Goal: Transaction & Acquisition: Book appointment/travel/reservation

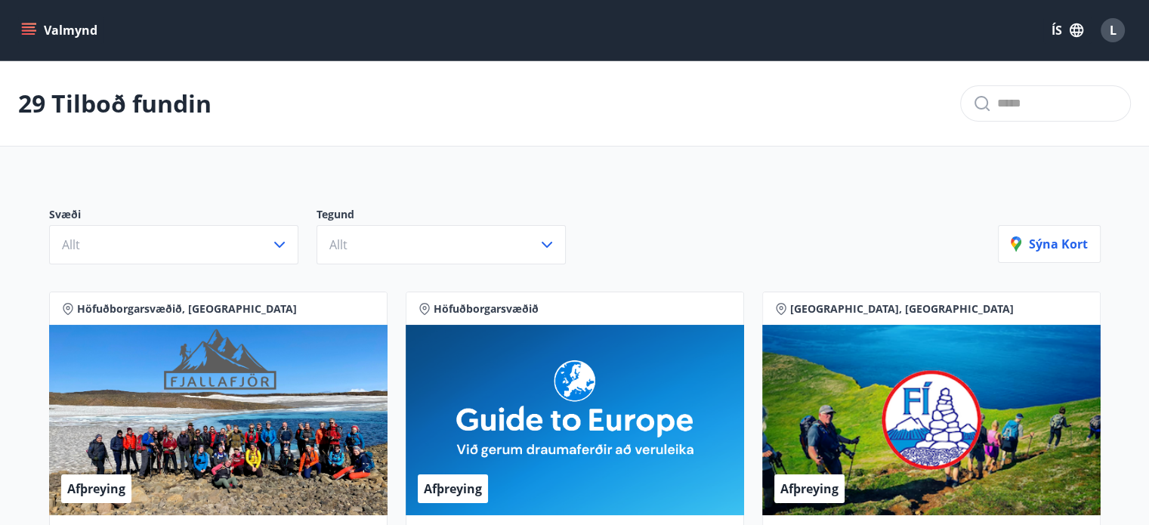
click at [22, 34] on icon "menu" at bounding box center [29, 34] width 14 height 2
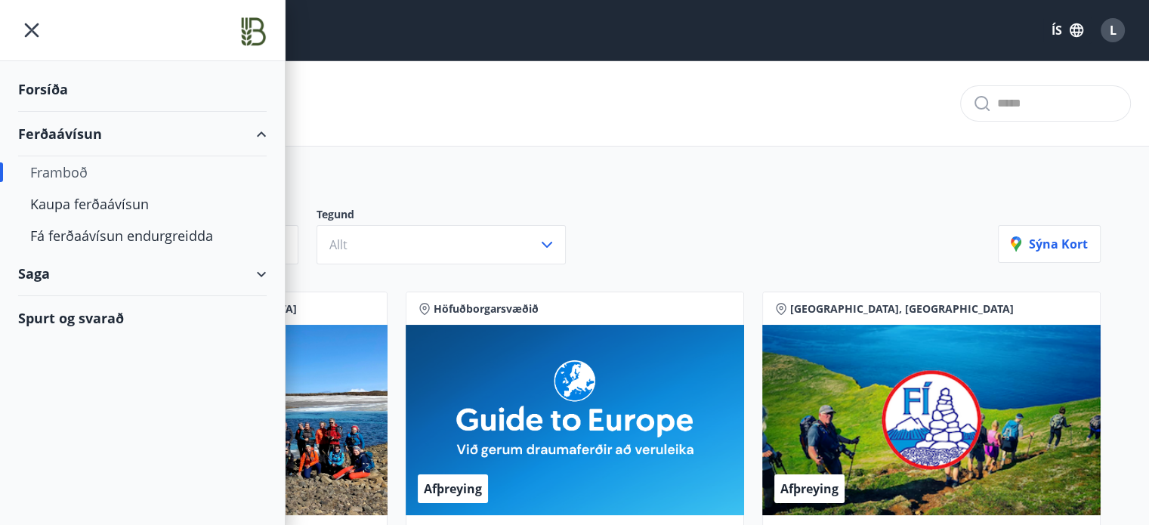
click at [53, 311] on div "Spurt og svarað" at bounding box center [142, 318] width 249 height 44
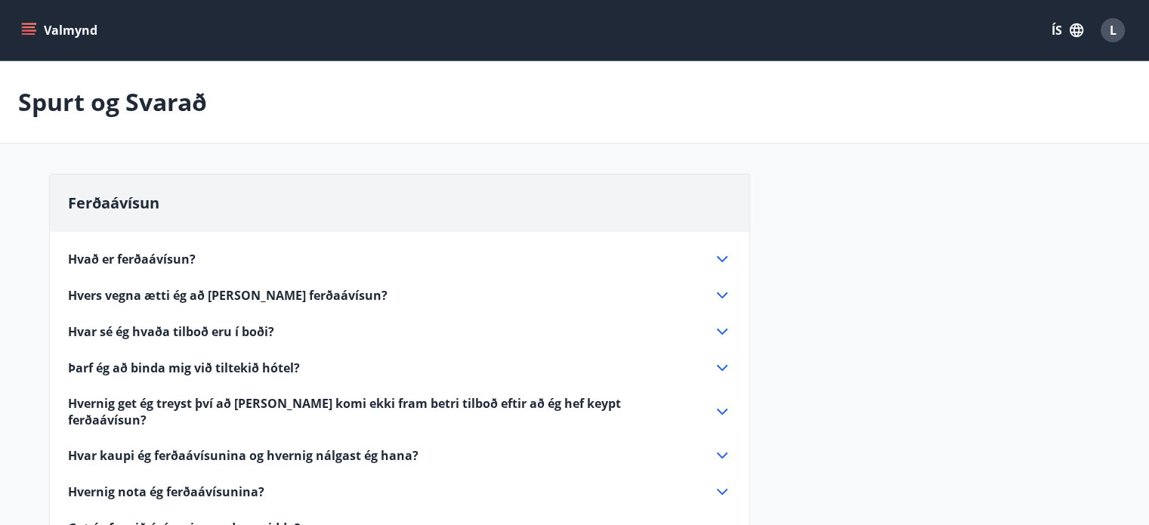
click at [149, 259] on span "Hvað er ferðaávísun?" at bounding box center [132, 259] width 128 height 17
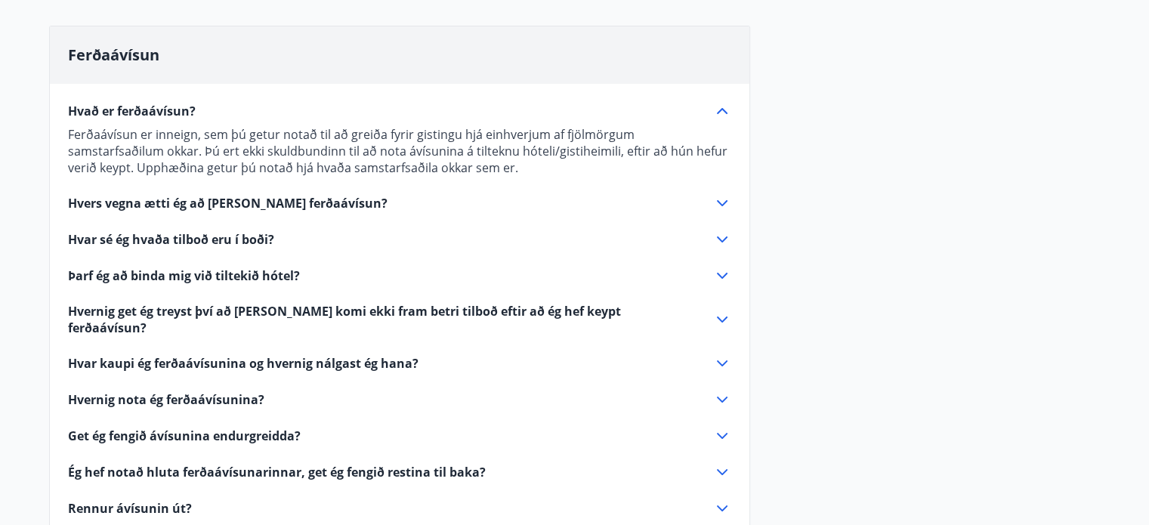
scroll to position [156, 0]
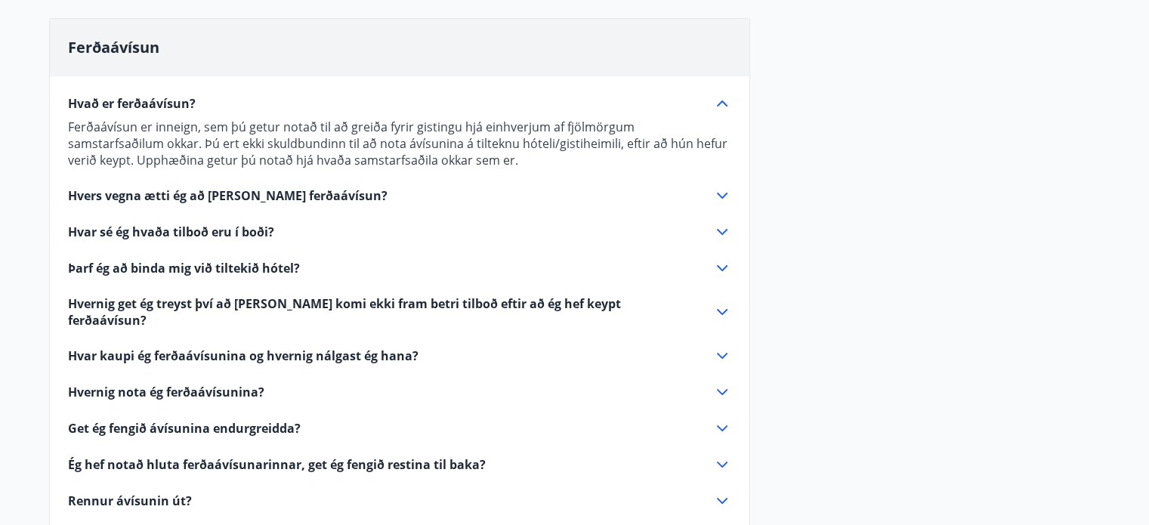
click at [218, 384] on span "Hvernig nota ég ferðaávísunina?" at bounding box center [166, 392] width 196 height 17
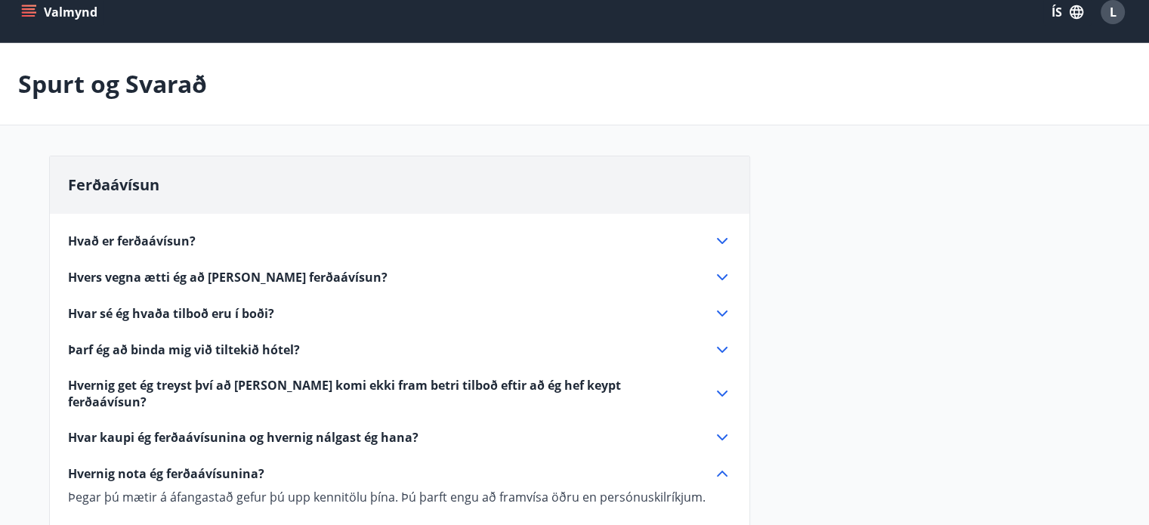
scroll to position [0, 0]
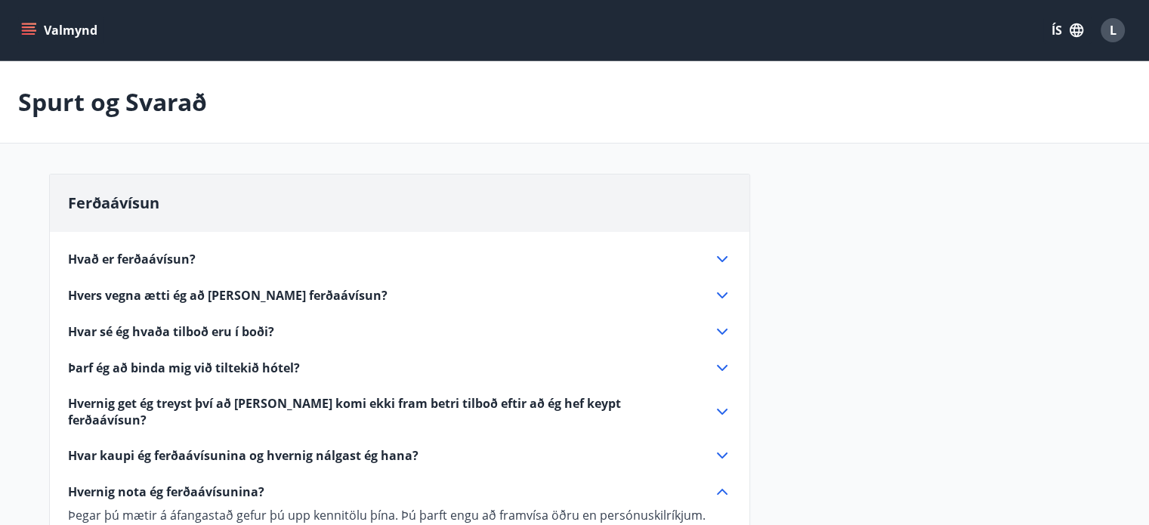
click at [24, 35] on icon "menu" at bounding box center [28, 30] width 15 height 15
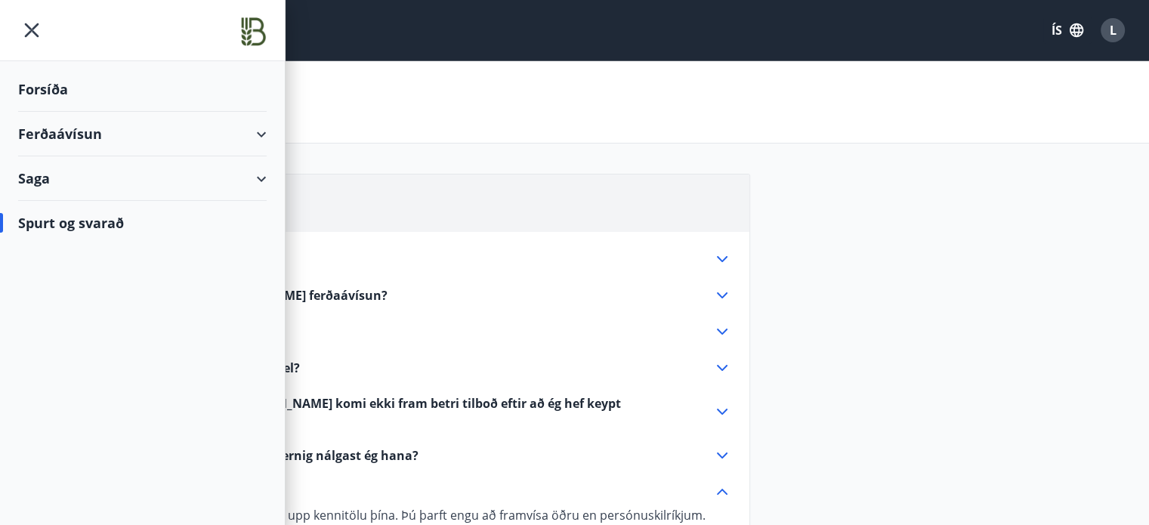
click at [56, 99] on div "Forsíða" at bounding box center [142, 89] width 249 height 45
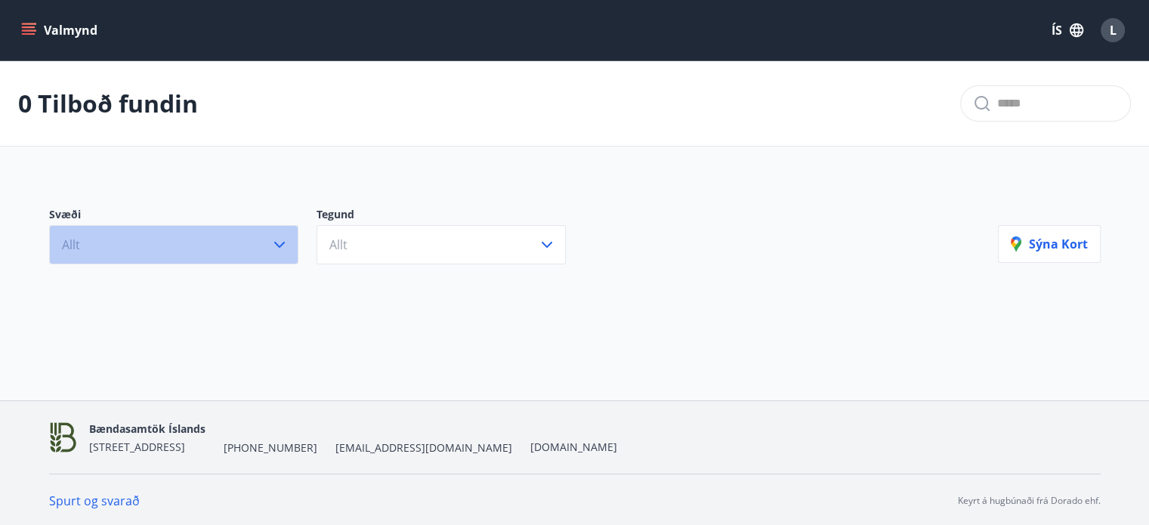
click at [183, 248] on button "Allt" at bounding box center [173, 244] width 249 height 39
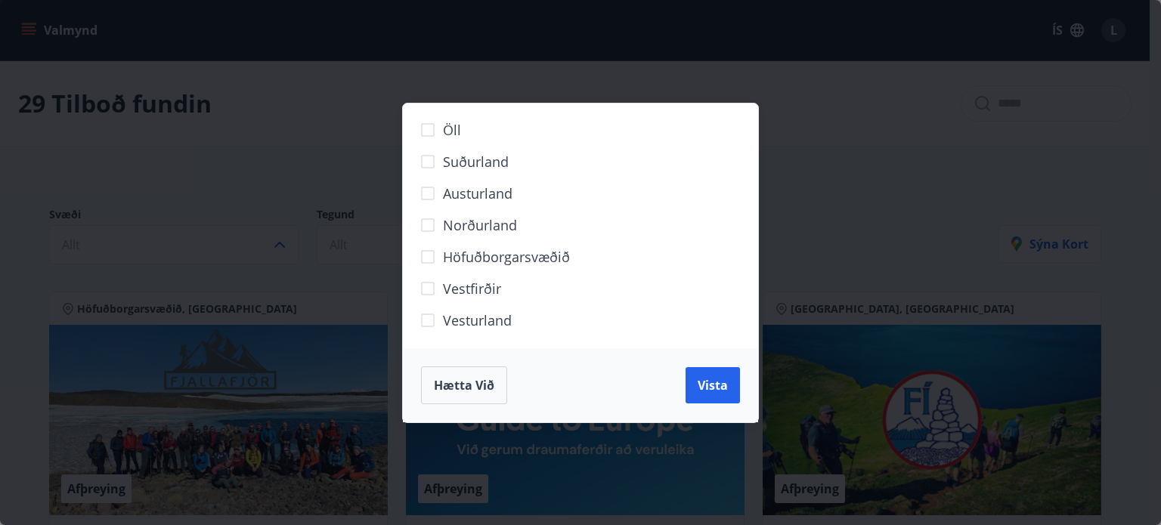
click at [474, 250] on span "Höfuðborgarsvæðið" at bounding box center [506, 257] width 127 height 20
click at [715, 372] on button "Vista" at bounding box center [712, 385] width 54 height 36
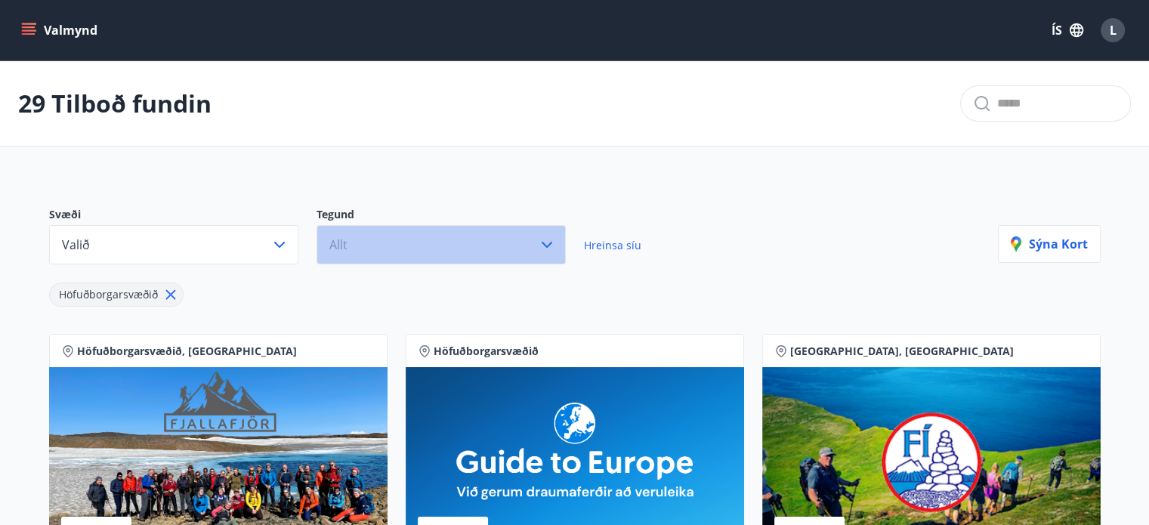
click at [388, 247] on button "Allt" at bounding box center [441, 244] width 249 height 39
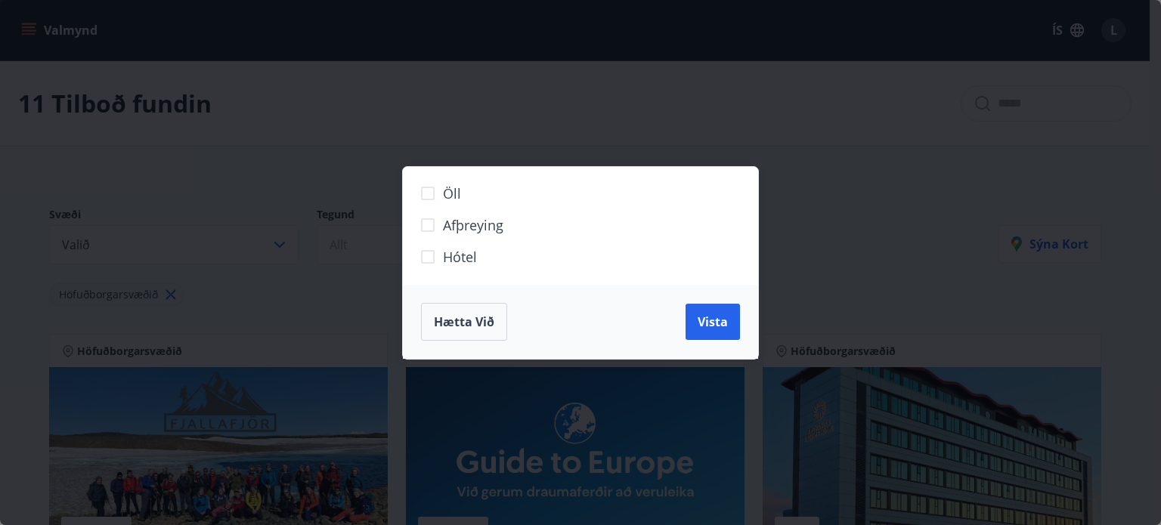
click at [451, 258] on span "Hótel" at bounding box center [460, 257] width 34 height 20
click at [736, 321] on button "Vista" at bounding box center [712, 322] width 54 height 36
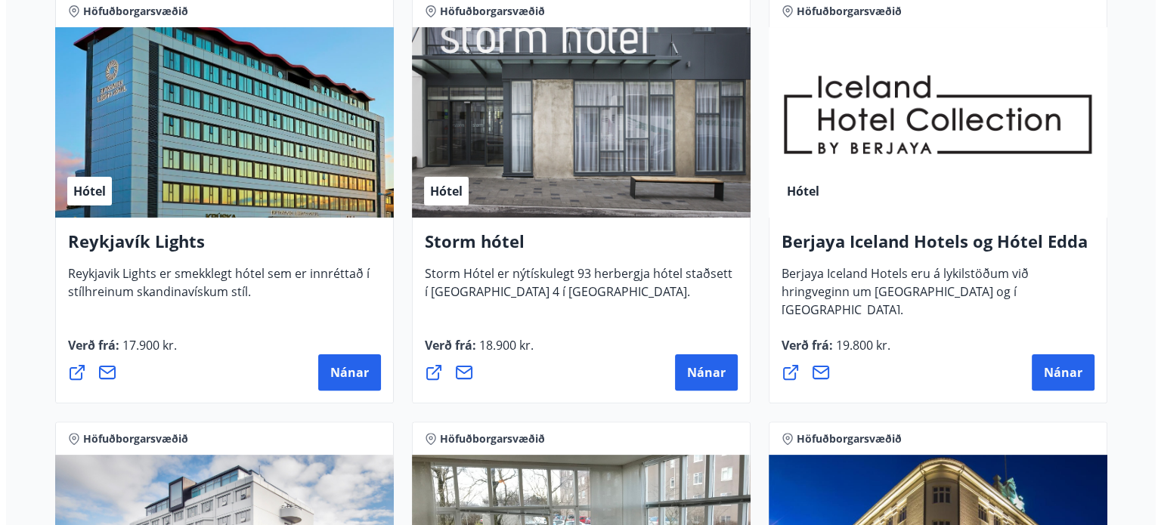
scroll to position [337, 0]
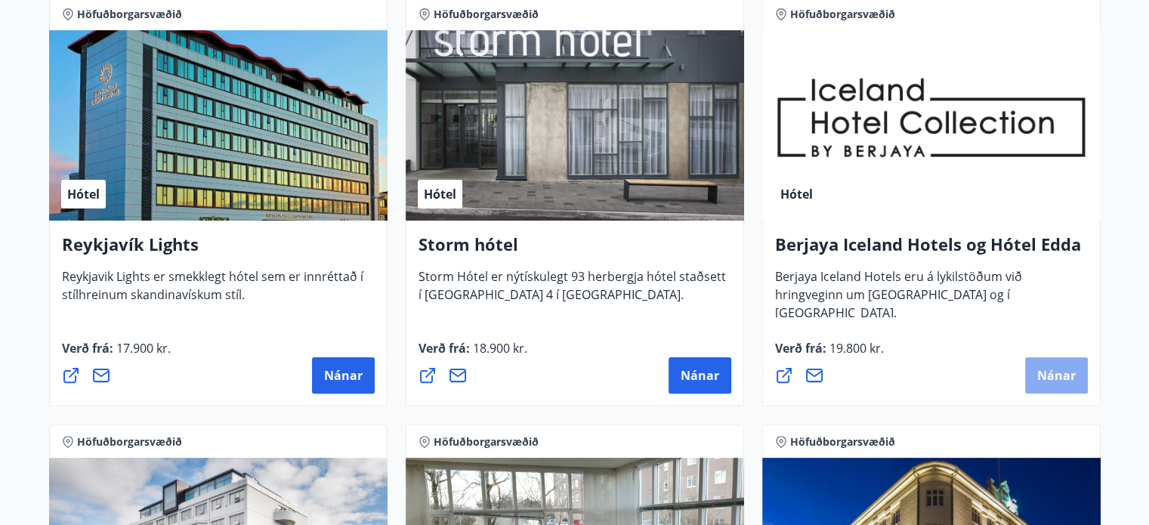
click at [1062, 378] on span "Nánar" at bounding box center [1056, 375] width 39 height 17
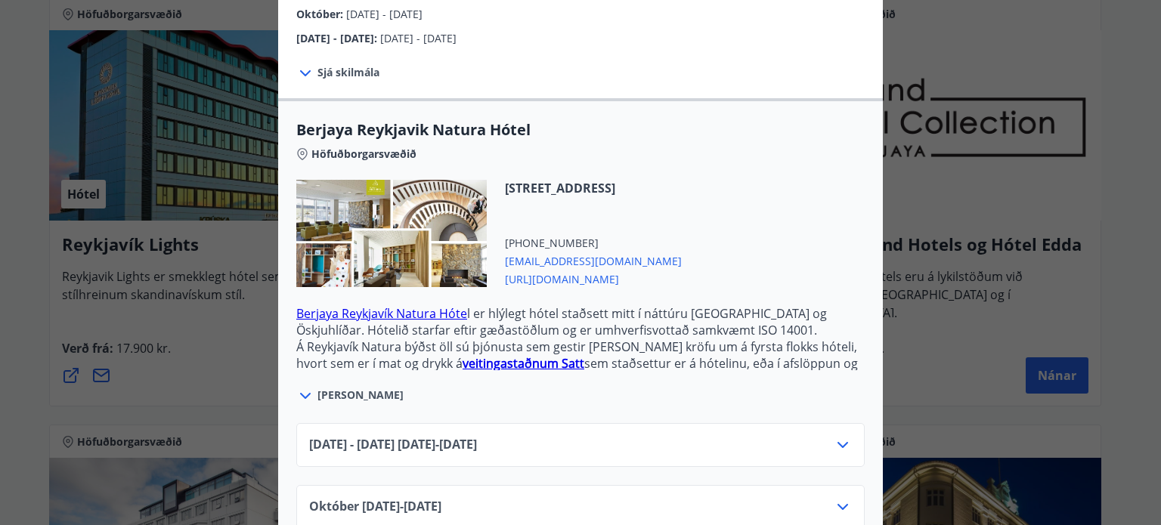
scroll to position [314, 0]
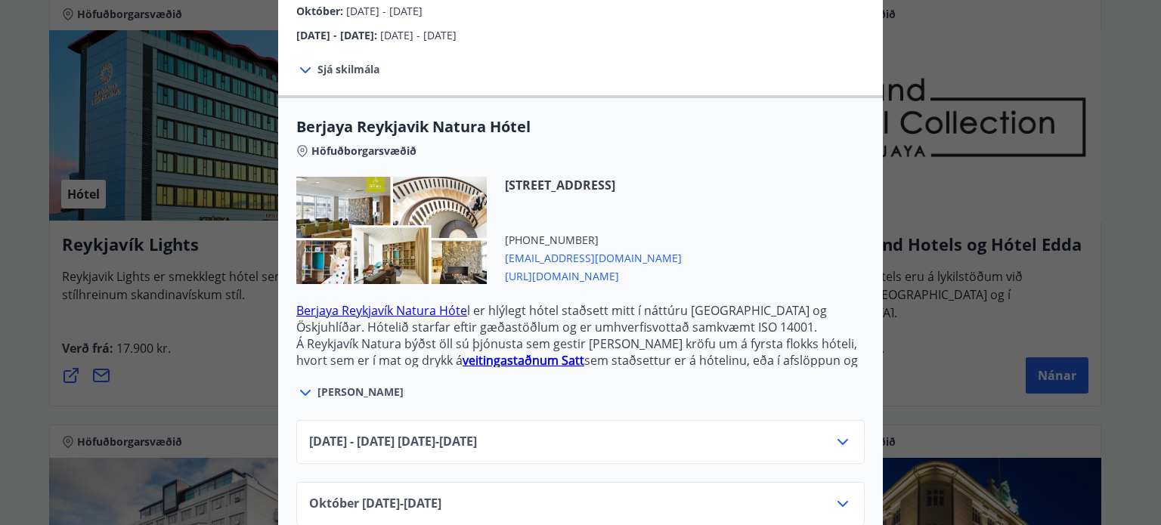
click at [840, 433] on icon at bounding box center [842, 442] width 18 height 18
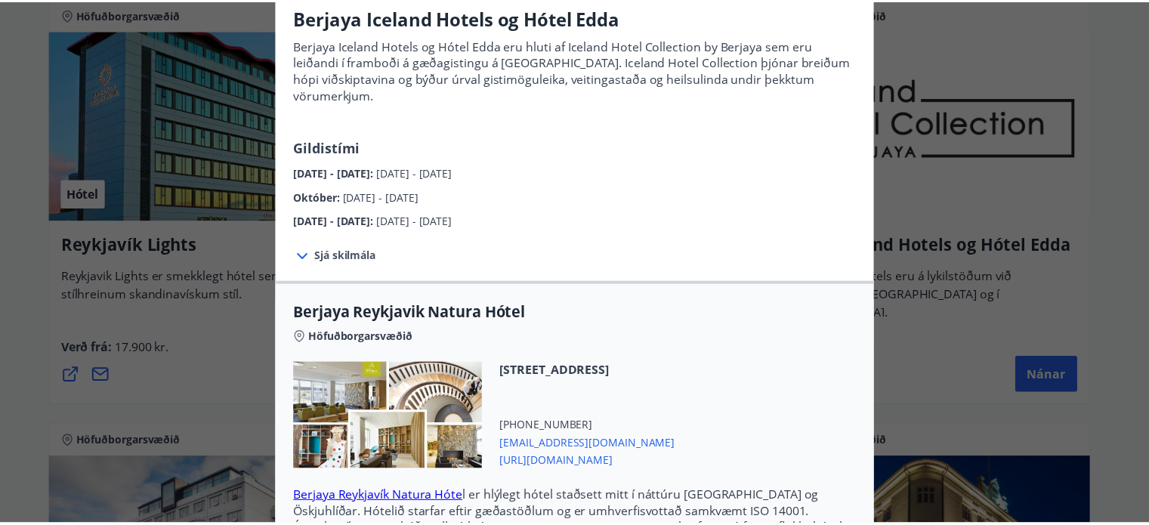
scroll to position [0, 0]
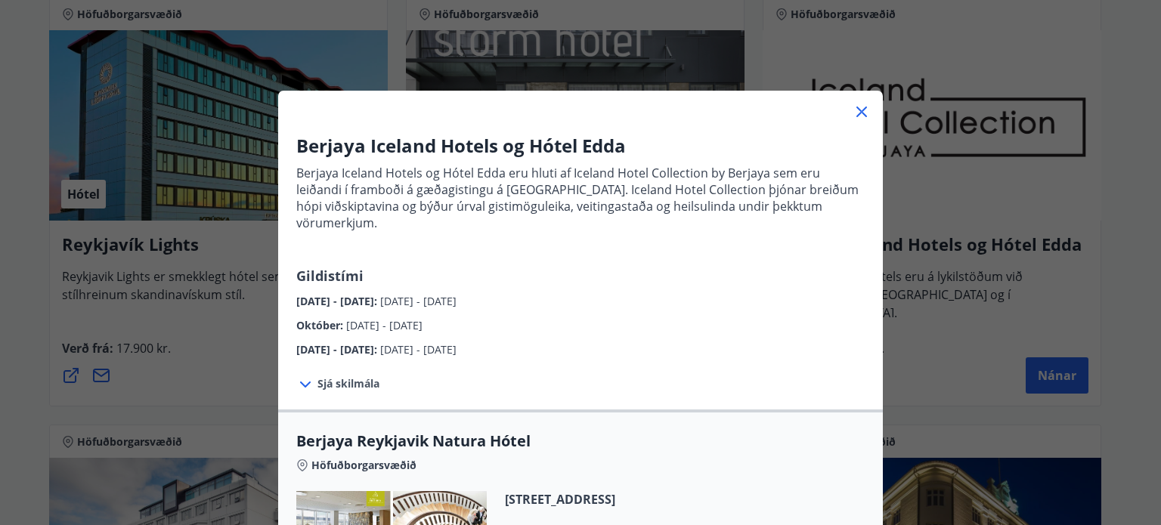
click at [856, 113] on icon at bounding box center [861, 112] width 11 height 11
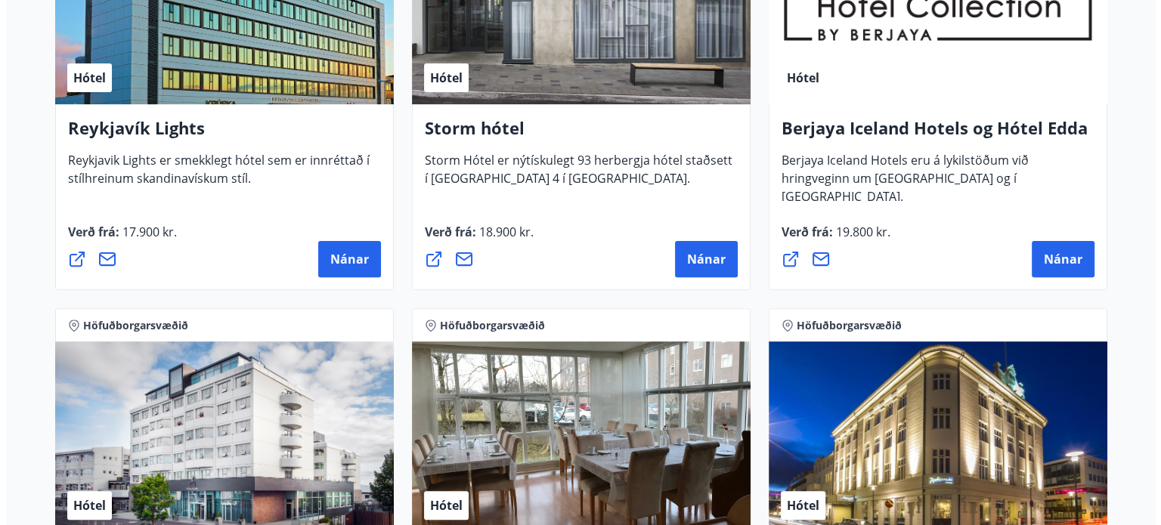
scroll to position [453, 0]
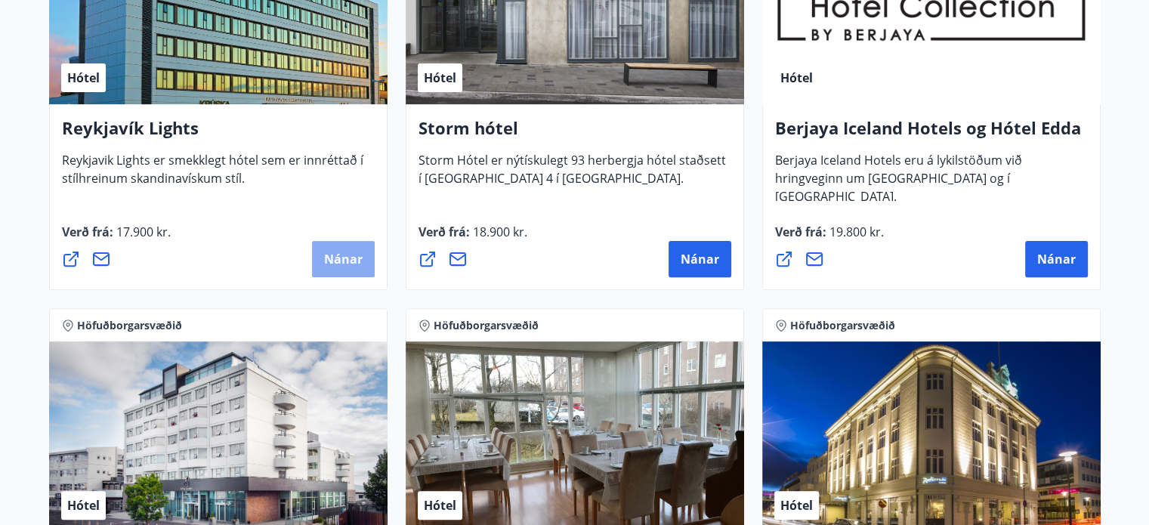
click at [337, 262] on span "Nánar" at bounding box center [343, 259] width 39 height 17
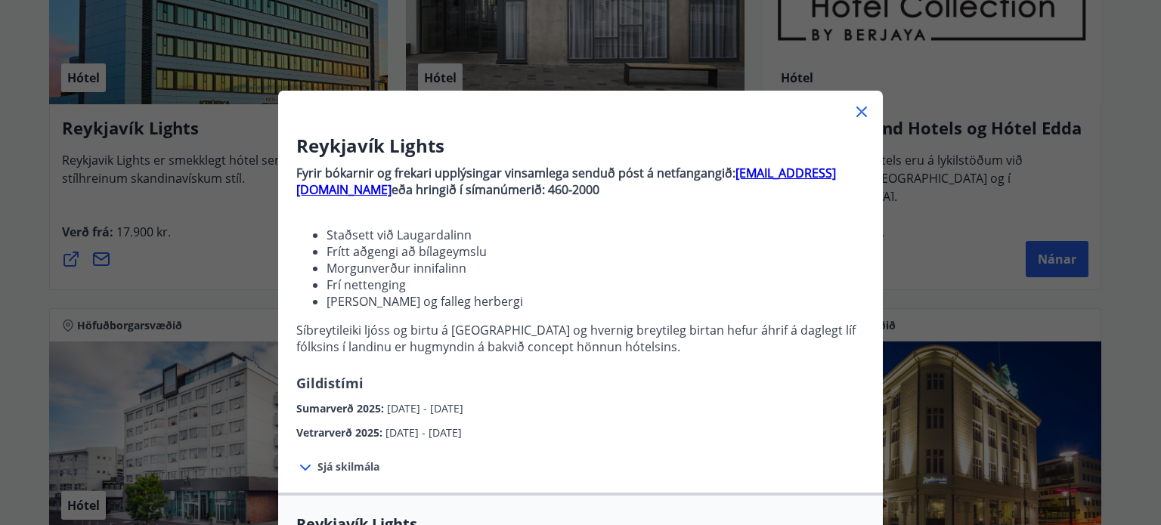
drag, startPoint x: 369, startPoint y: 178, endPoint x: 645, endPoint y: 196, distance: 277.1
click at [645, 196] on p "Fyrir bókarnir og [PERSON_NAME] upplýsingar vinsamlega senduð póst á netfangang…" at bounding box center [580, 181] width 568 height 33
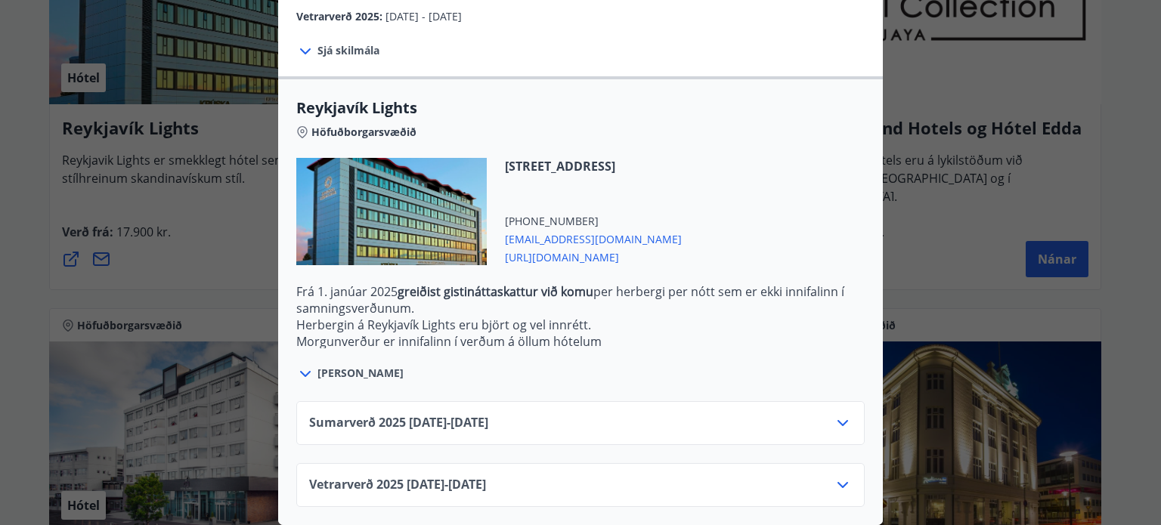
scroll to position [425, 0]
click at [569, 414] on div "Sumarverð [PHONE_NUMBER][DATE] - [DATE]" at bounding box center [580, 429] width 542 height 30
click at [833, 414] on icon at bounding box center [842, 423] width 18 height 18
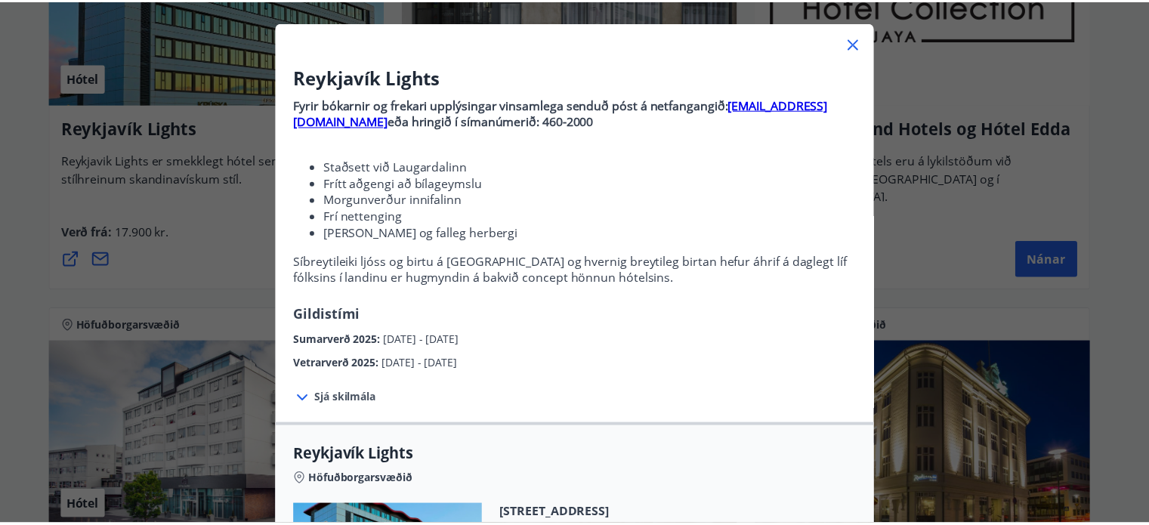
scroll to position [0, 0]
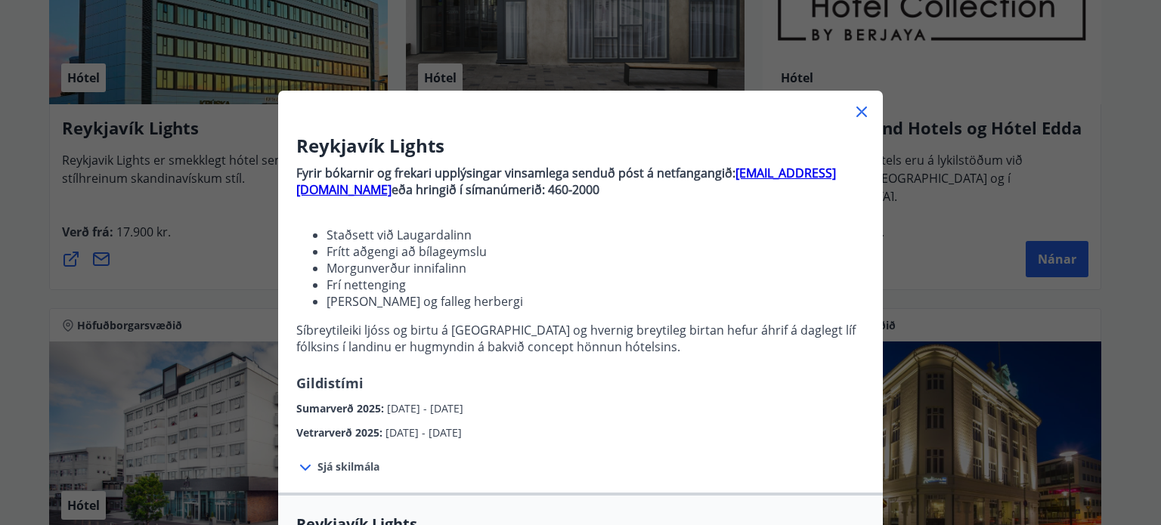
click at [856, 112] on icon at bounding box center [861, 112] width 11 height 11
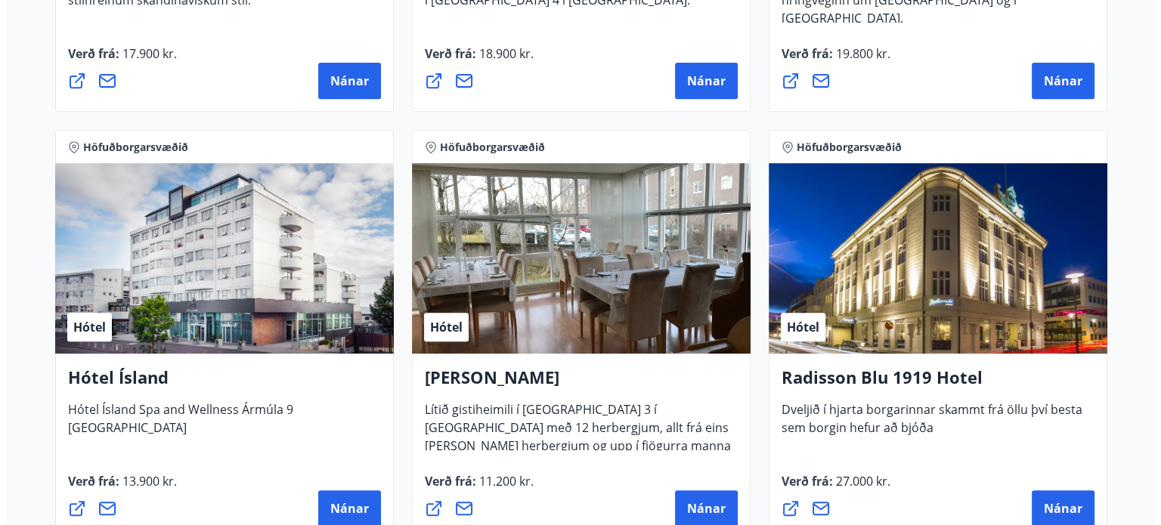
scroll to position [632, 0]
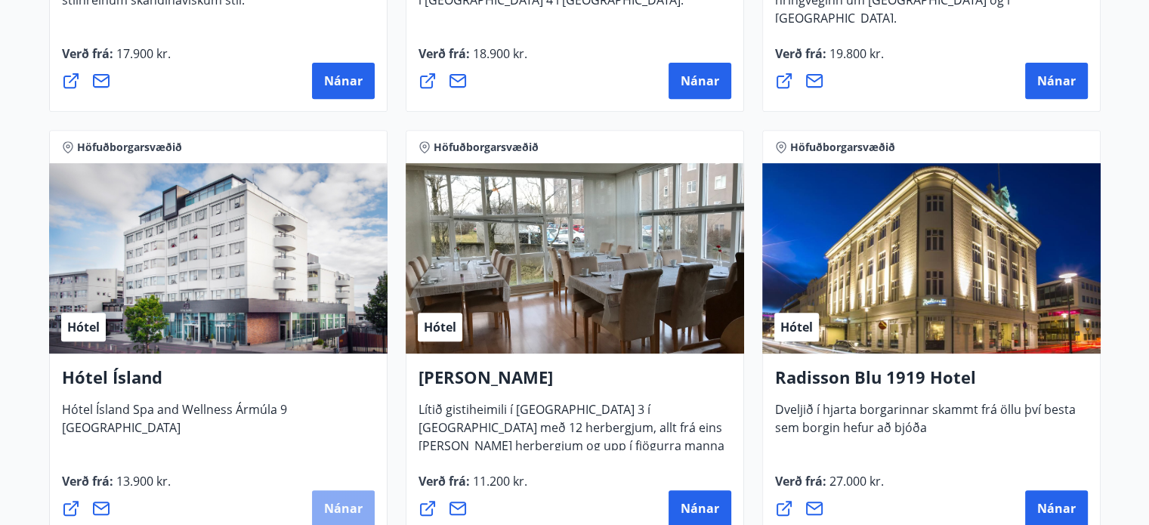
click at [349, 500] on span "Nánar" at bounding box center [343, 508] width 39 height 17
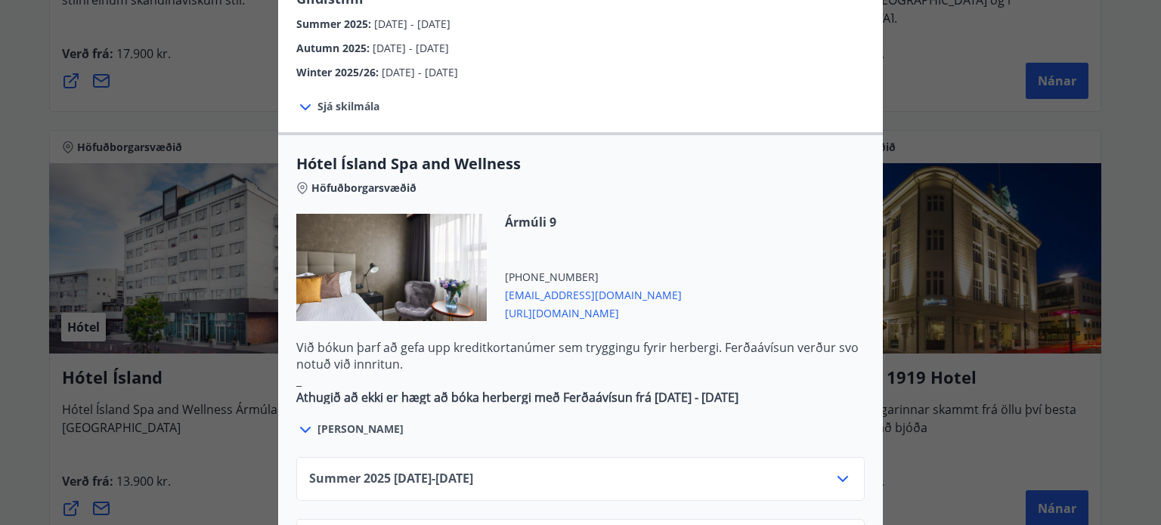
scroll to position [730, 0]
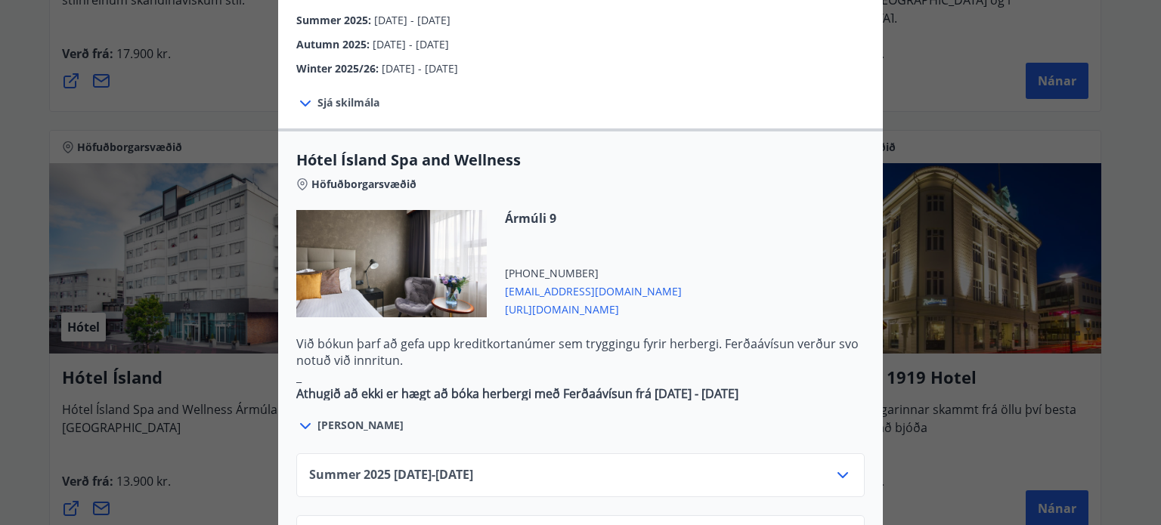
click at [841, 466] on icon at bounding box center [842, 475] width 18 height 18
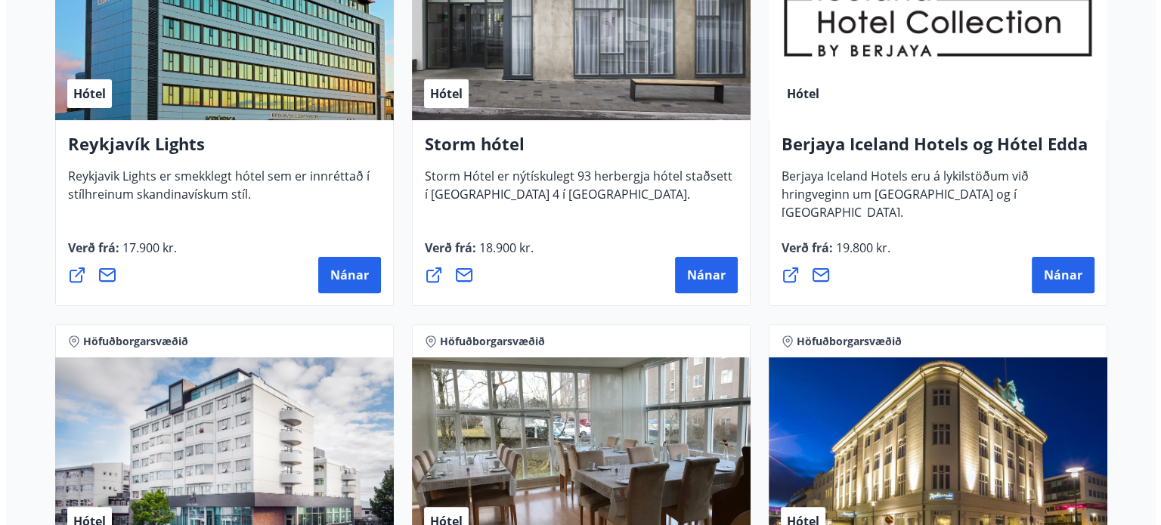
scroll to position [388, 0]
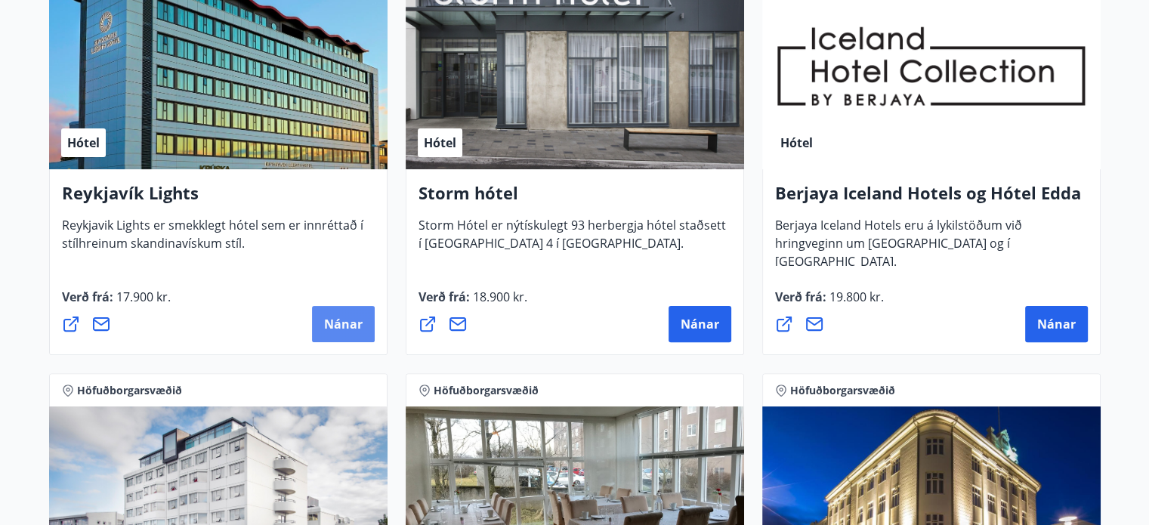
click at [353, 311] on button "Nánar" at bounding box center [343, 324] width 63 height 36
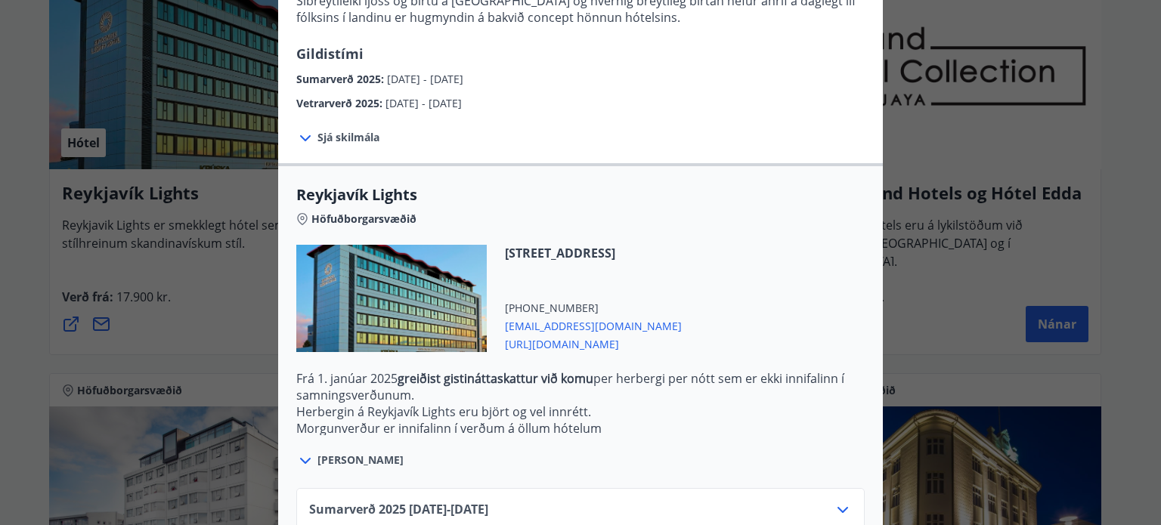
scroll to position [426, 0]
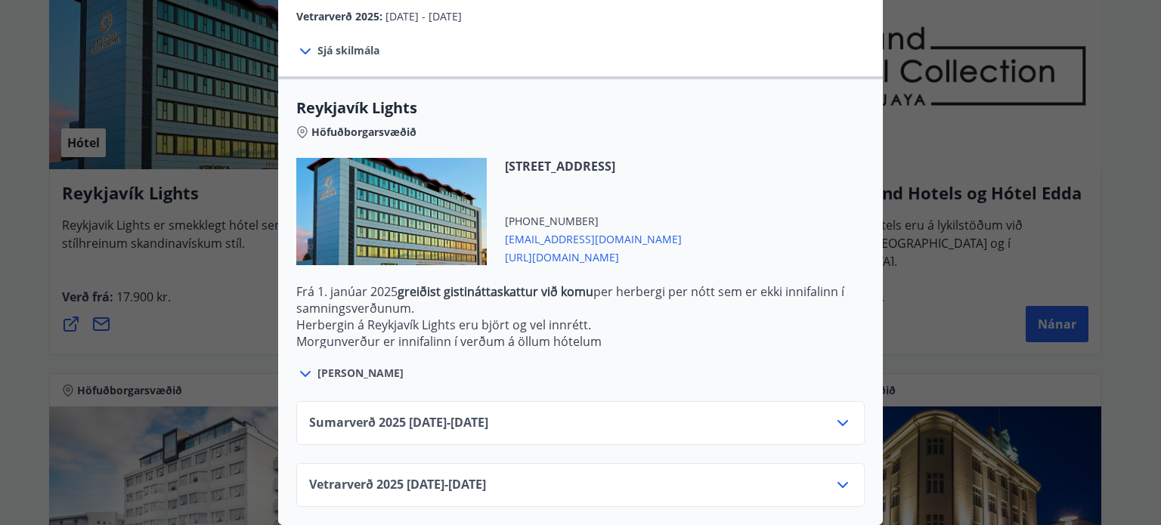
click at [841, 414] on icon at bounding box center [842, 423] width 18 height 18
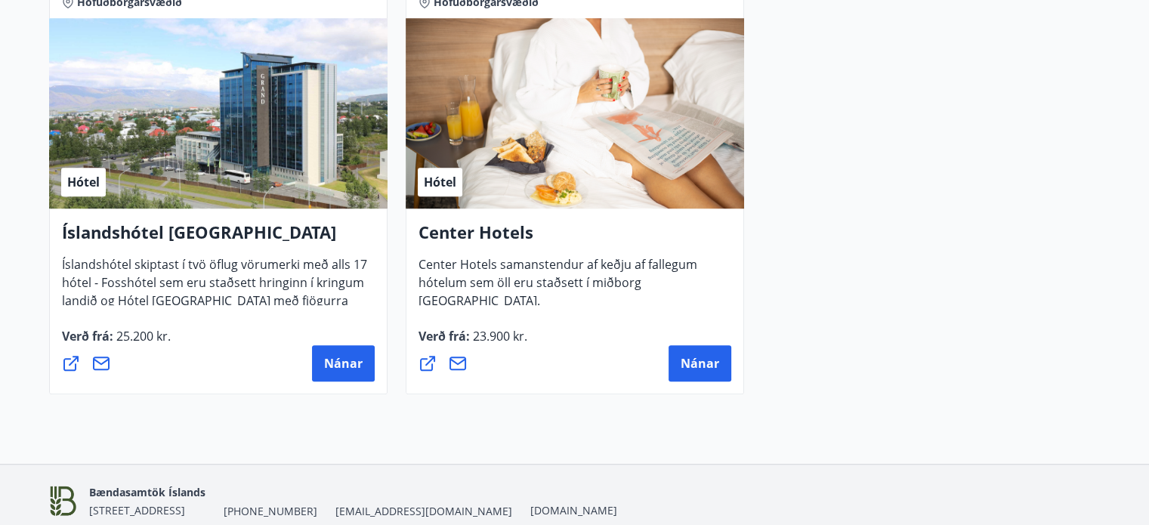
scroll to position [1207, 0]
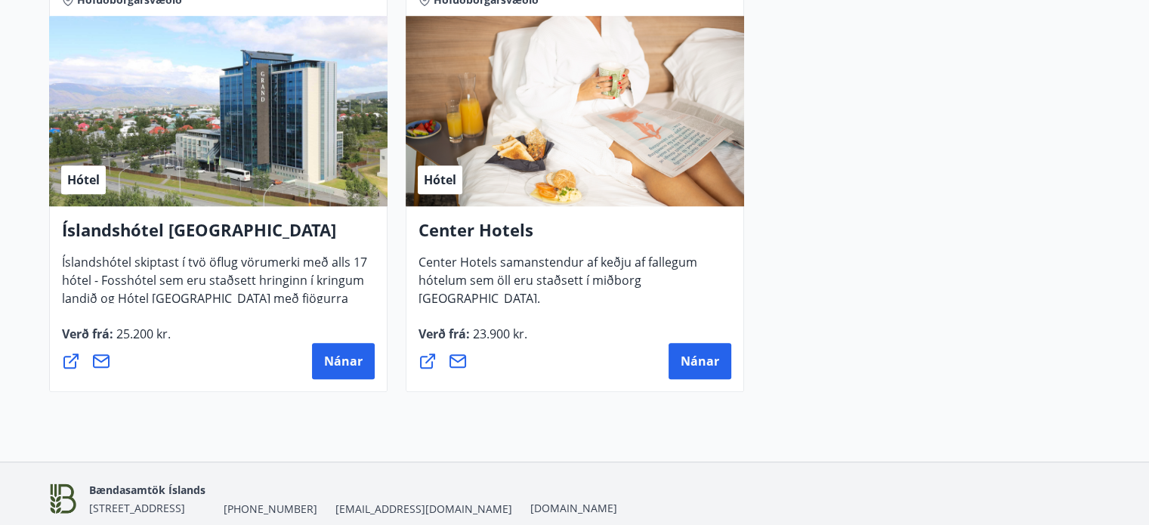
click at [286, 462] on div "Bændasamtök Íslands [STREET_ADDRESS] [PHONE_NUMBER] [EMAIL_ADDRESS][DOMAIN_NAME…" at bounding box center [575, 498] width 1052 height 73
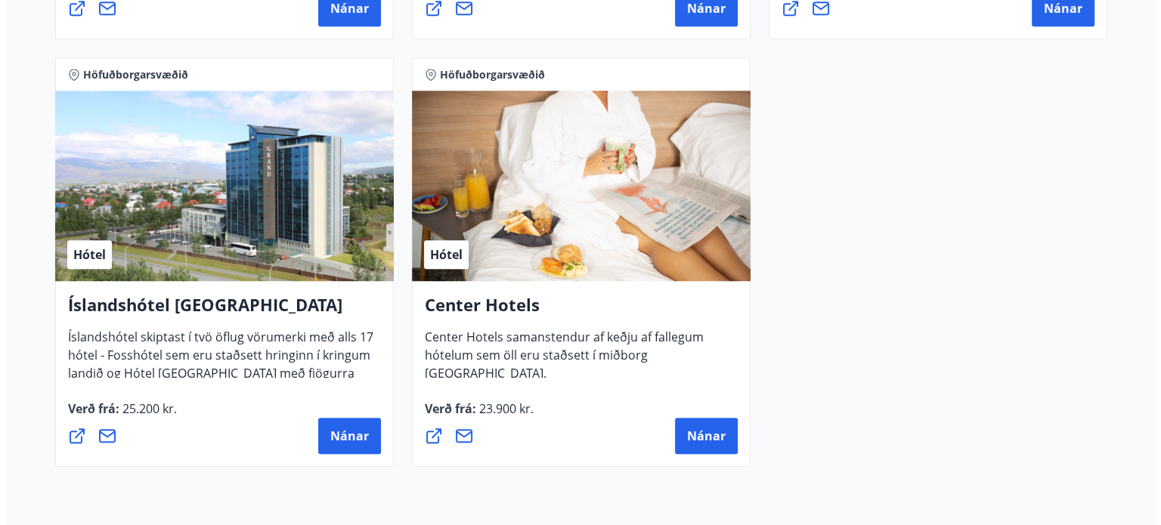
scroll to position [1133, 0]
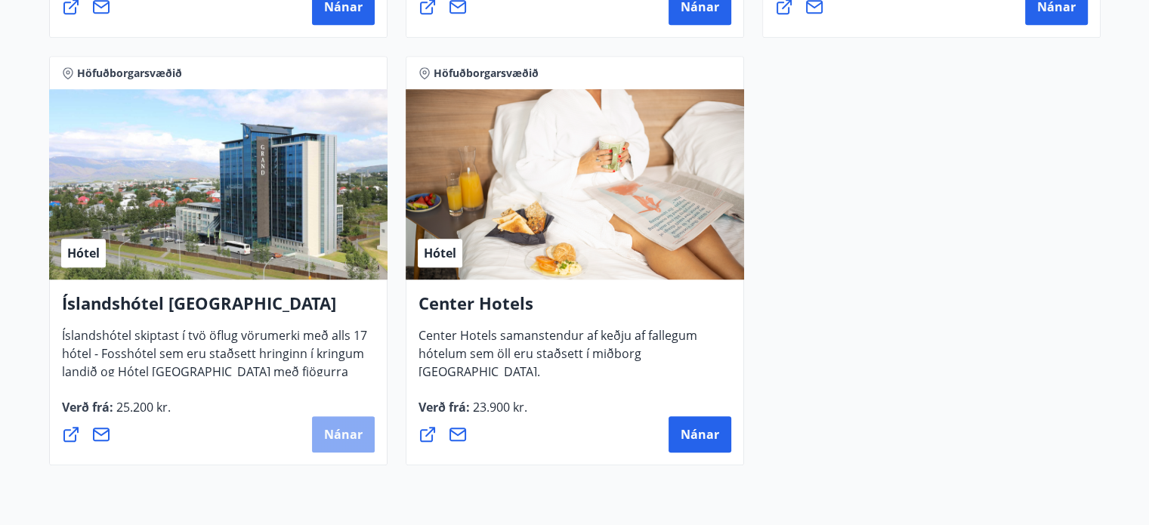
click at [338, 431] on span "Nánar" at bounding box center [343, 434] width 39 height 17
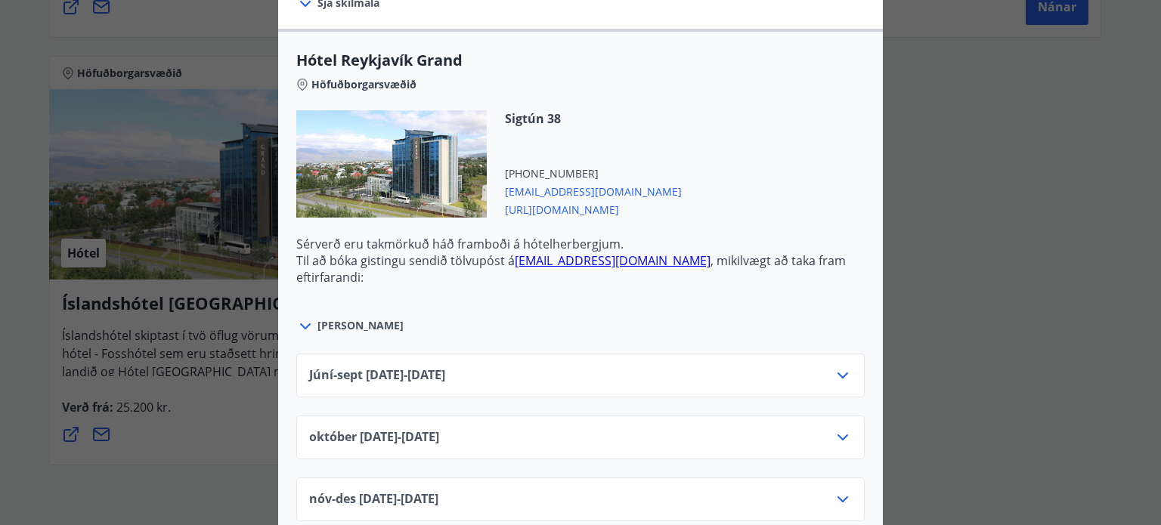
scroll to position [508, 0]
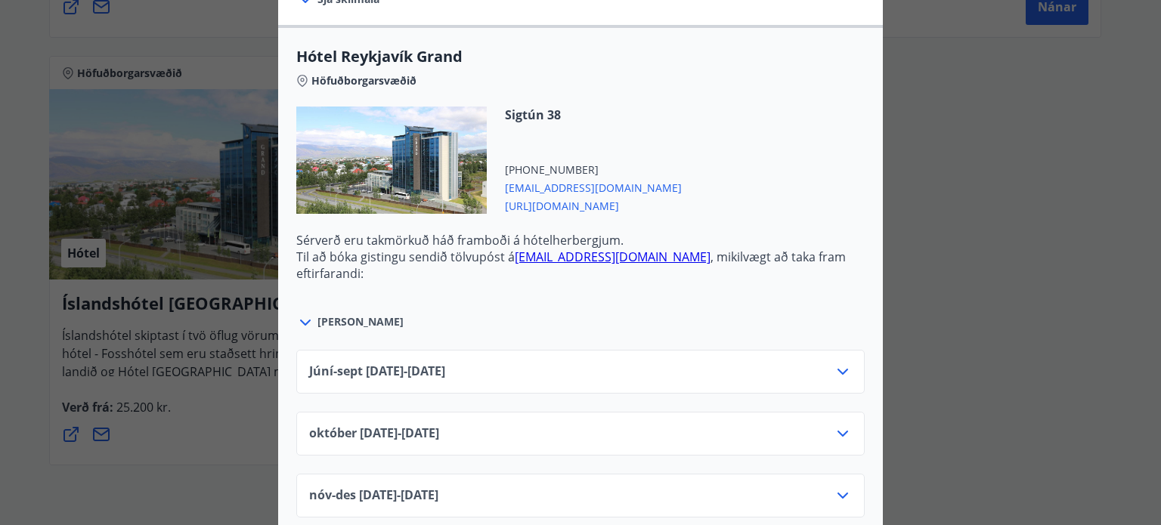
click at [443, 363] on span "Júní-[DATE]06.25 - [DATE]" at bounding box center [377, 372] width 136 height 18
click at [834, 372] on icon at bounding box center [842, 372] width 18 height 18
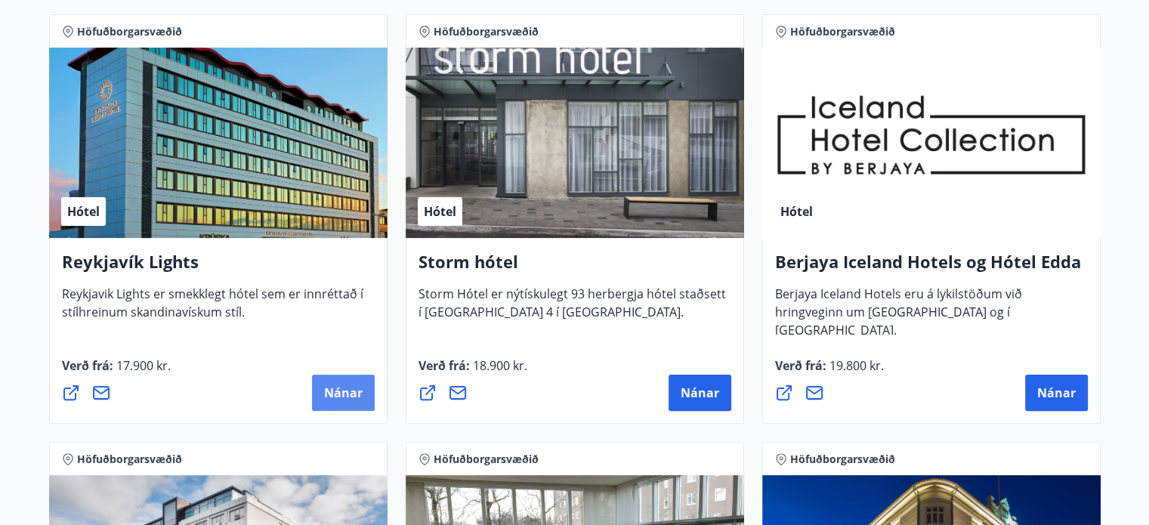
scroll to position [300, 0]
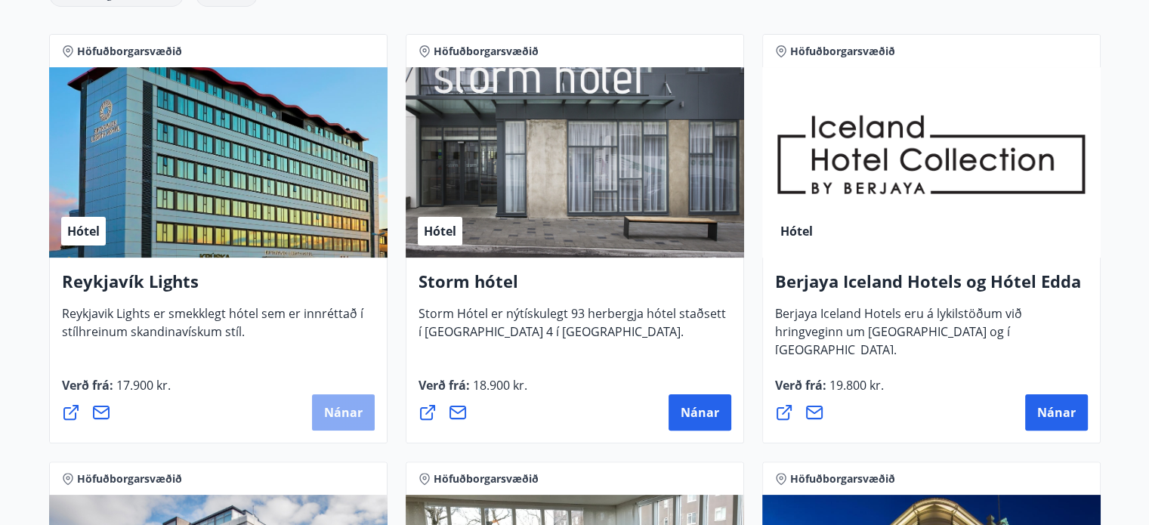
click at [331, 422] on button "Nánar" at bounding box center [343, 412] width 63 height 36
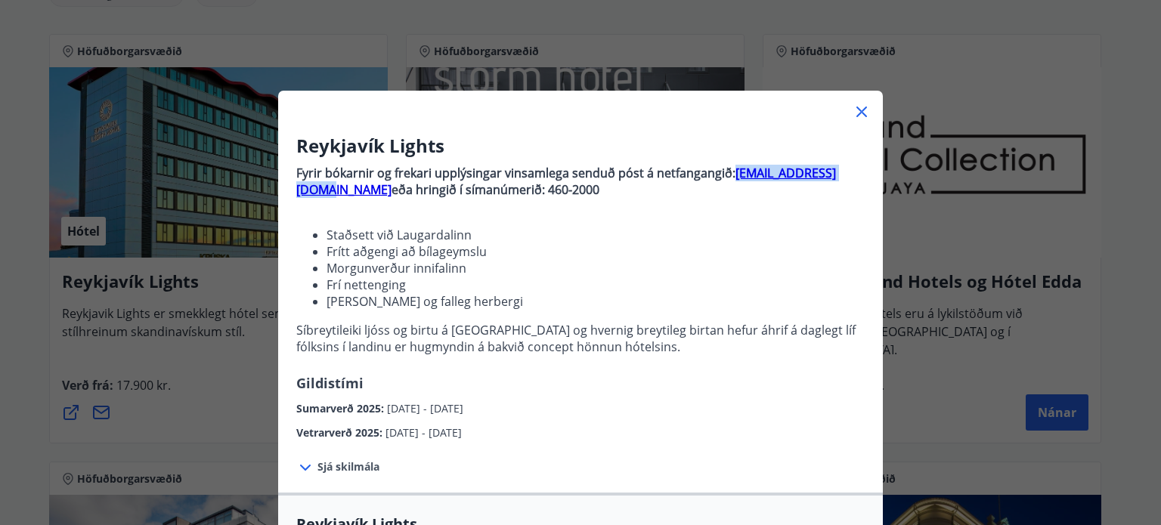
drag, startPoint x: 724, startPoint y: 175, endPoint x: 848, endPoint y: 174, distance: 123.9
click at [848, 174] on p "Fyrir bókarnir og [PERSON_NAME] upplýsingar vinsamlega senduð póst á netfangang…" at bounding box center [580, 181] width 568 height 33
copy p "[EMAIL_ADDRESS][DOMAIN_NAME]"
click at [853, 118] on icon at bounding box center [861, 112] width 18 height 18
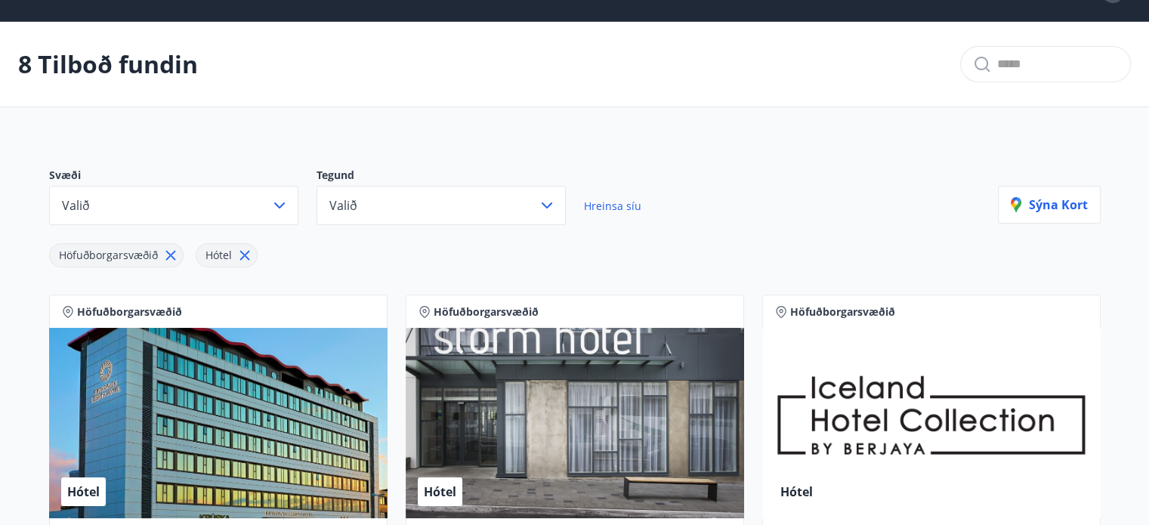
scroll to position [0, 0]
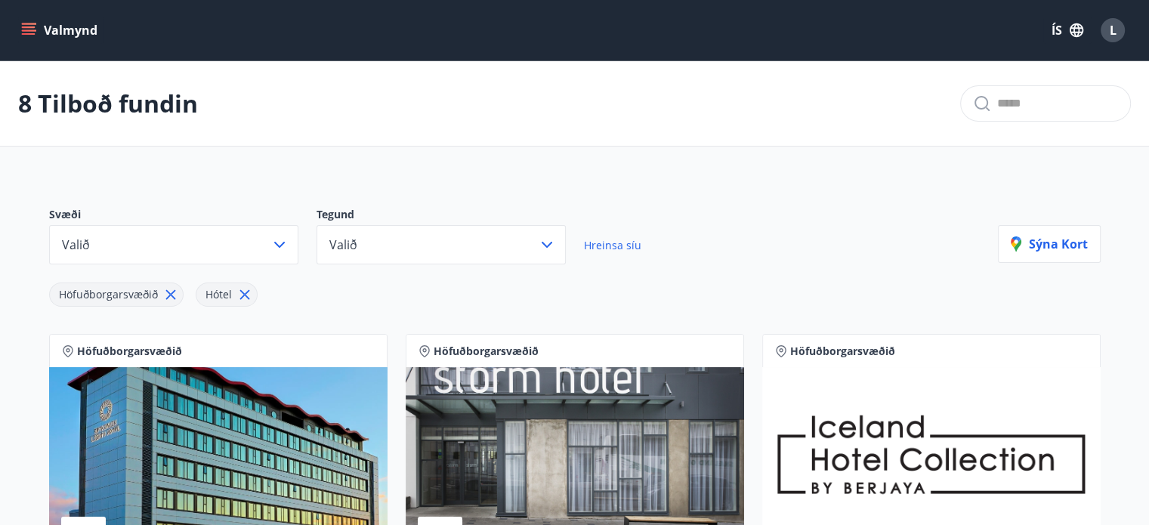
click at [26, 26] on icon "menu" at bounding box center [28, 30] width 15 height 15
click at [36, 32] on icon "menu" at bounding box center [28, 30] width 15 height 15
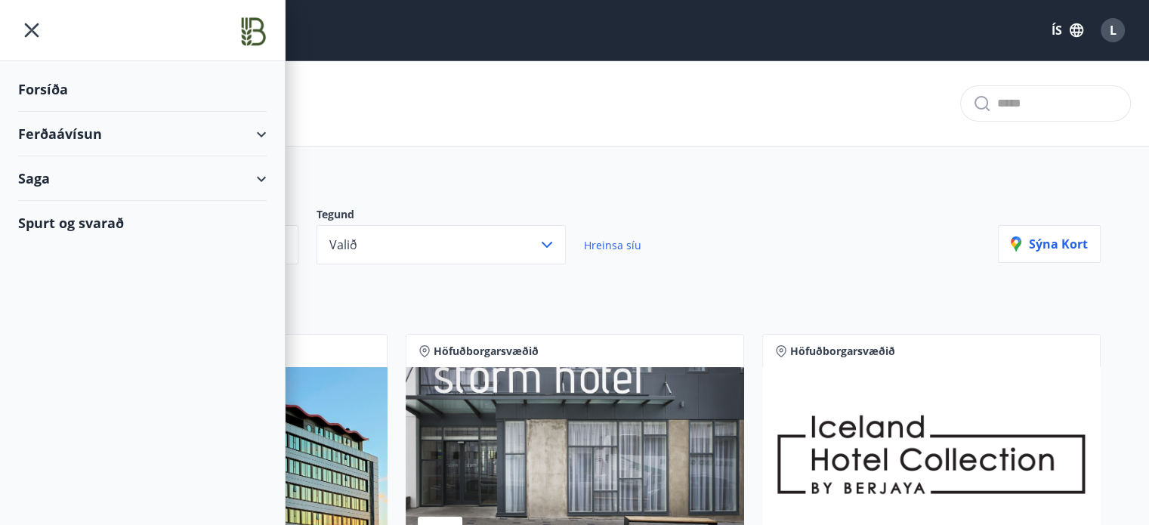
click at [266, 134] on div "Ferðaávísun" at bounding box center [142, 134] width 249 height 45
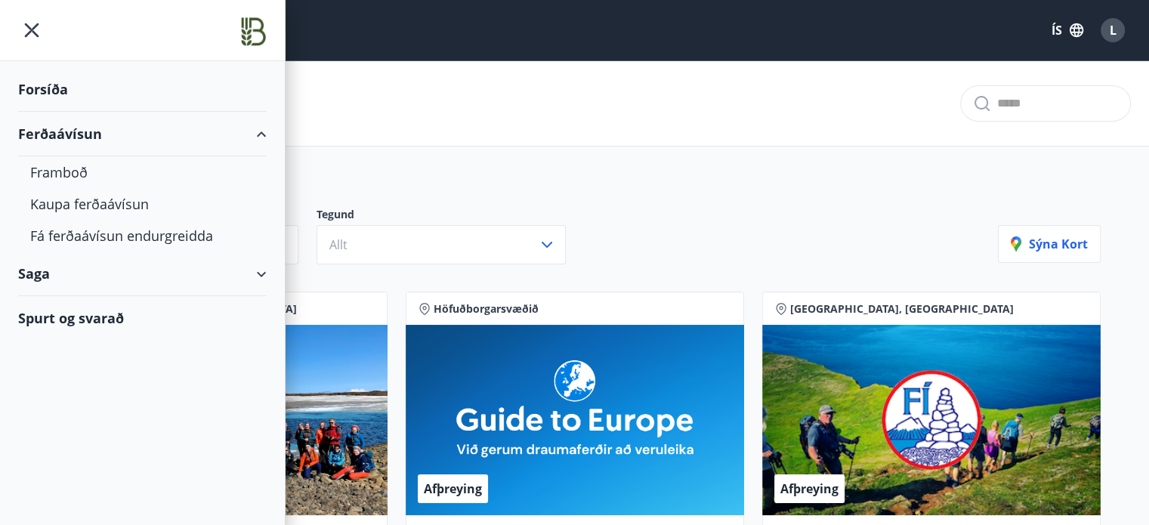
click at [95, 317] on div "Spurt og svarað" at bounding box center [142, 318] width 249 height 44
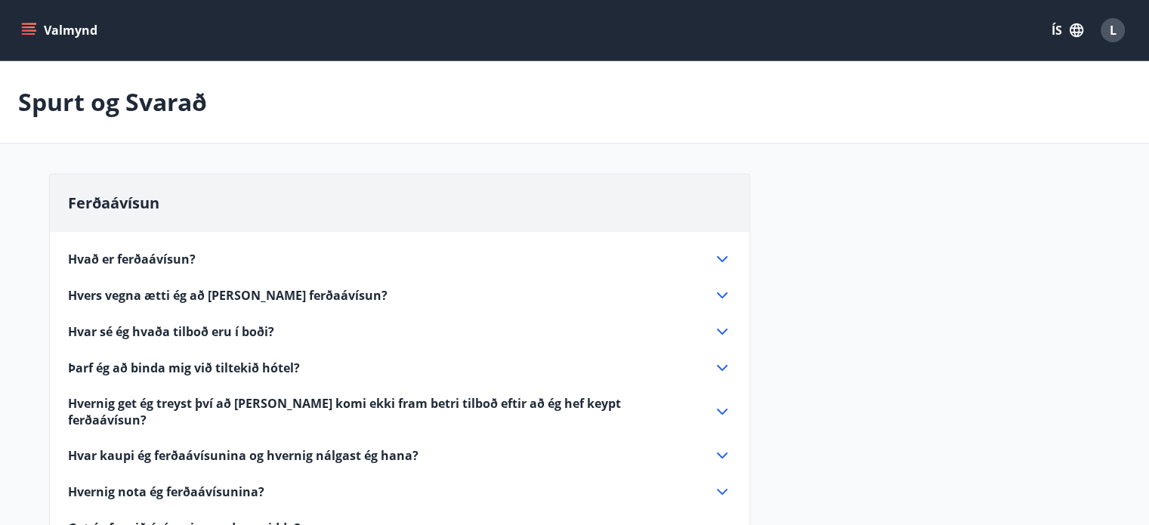
click at [164, 289] on span "Hvers vegna ætti ég að [PERSON_NAME] ferðaávísun?" at bounding box center [228, 295] width 320 height 17
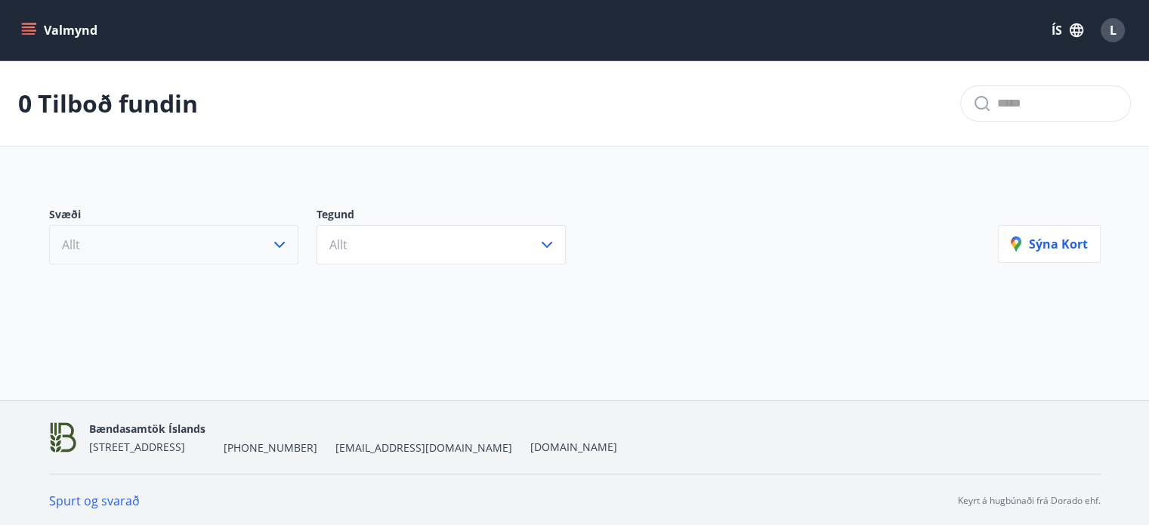
click at [227, 249] on button "Allt" at bounding box center [173, 244] width 249 height 39
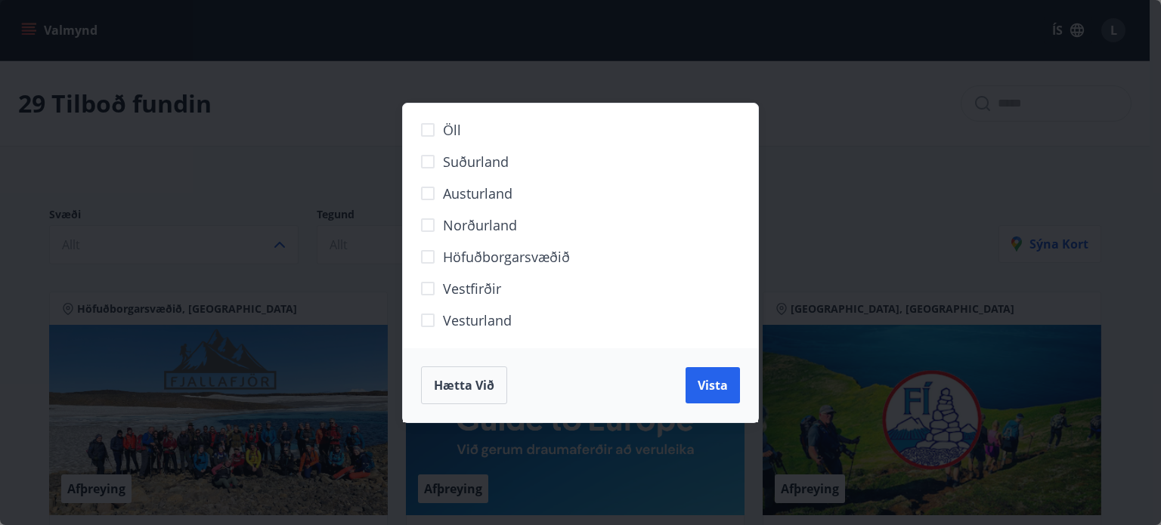
click at [284, 187] on div "Öll Suðurland [GEOGRAPHIC_DATA] Norðurland Höfuðborgarsvæðið [GEOGRAPHIC_DATA] …" at bounding box center [580, 262] width 1161 height 525
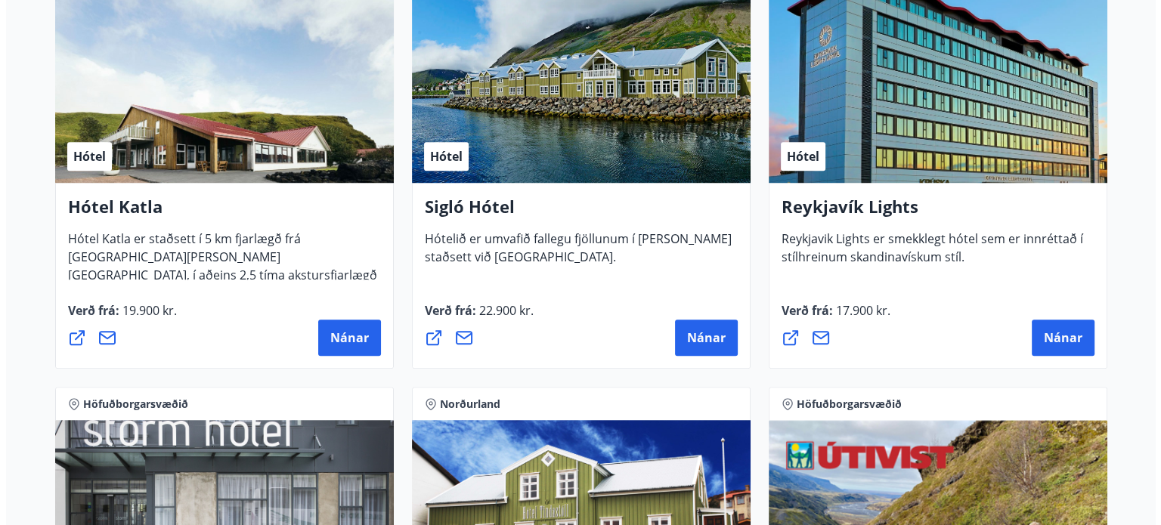
scroll to position [1188, 0]
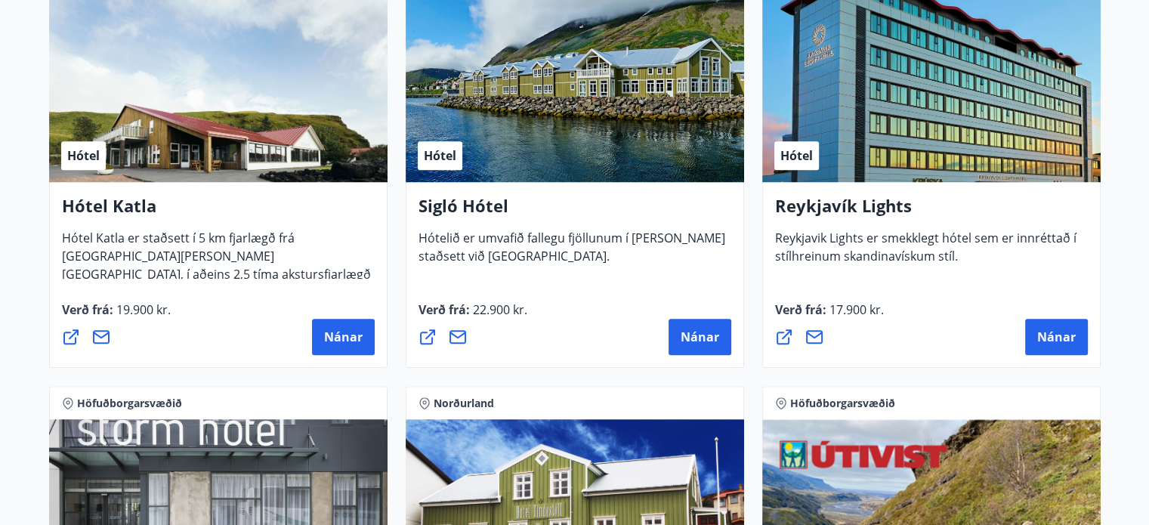
click at [910, 135] on div "Hótel" at bounding box center [931, 87] width 338 height 190
click at [1049, 338] on span "Nánar" at bounding box center [1056, 337] width 39 height 17
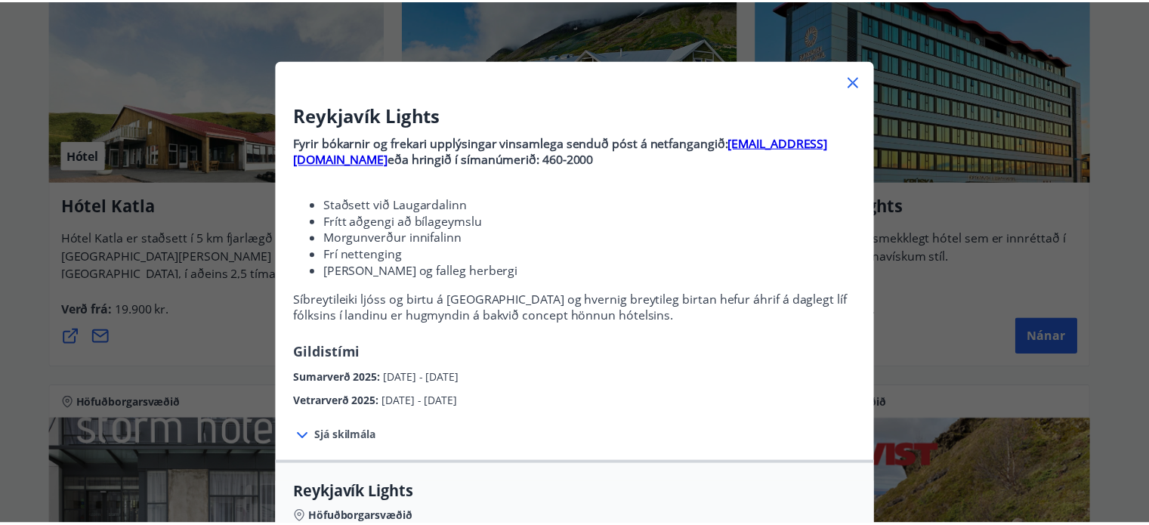
scroll to position [32, 0]
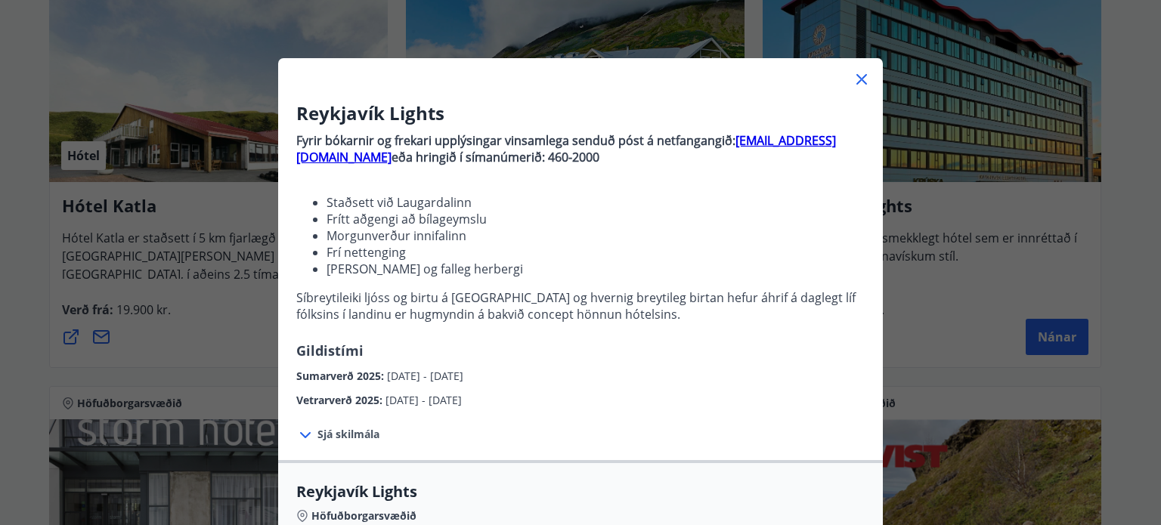
click at [852, 84] on icon at bounding box center [861, 79] width 18 height 18
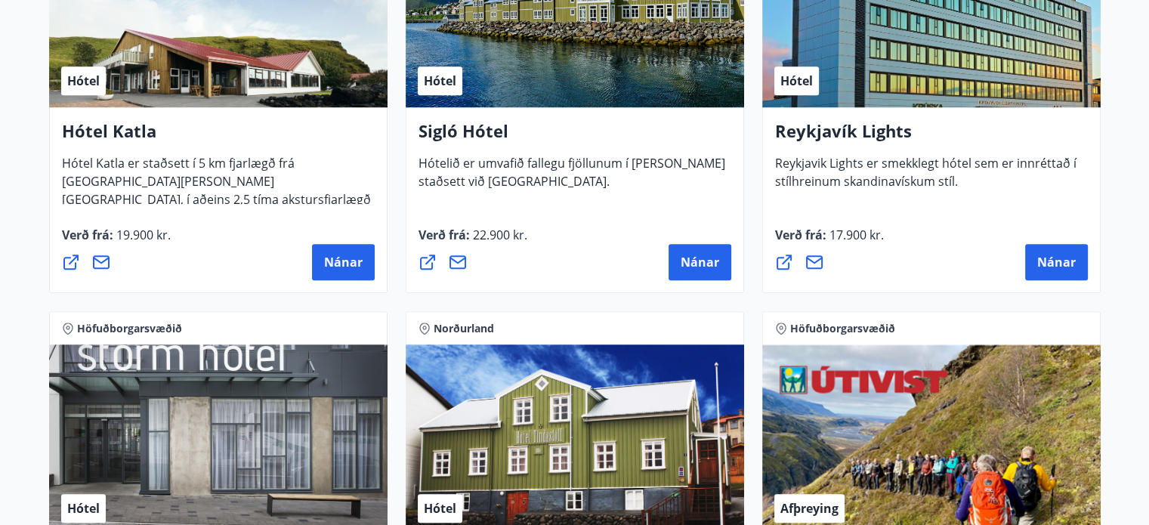
scroll to position [1264, 0]
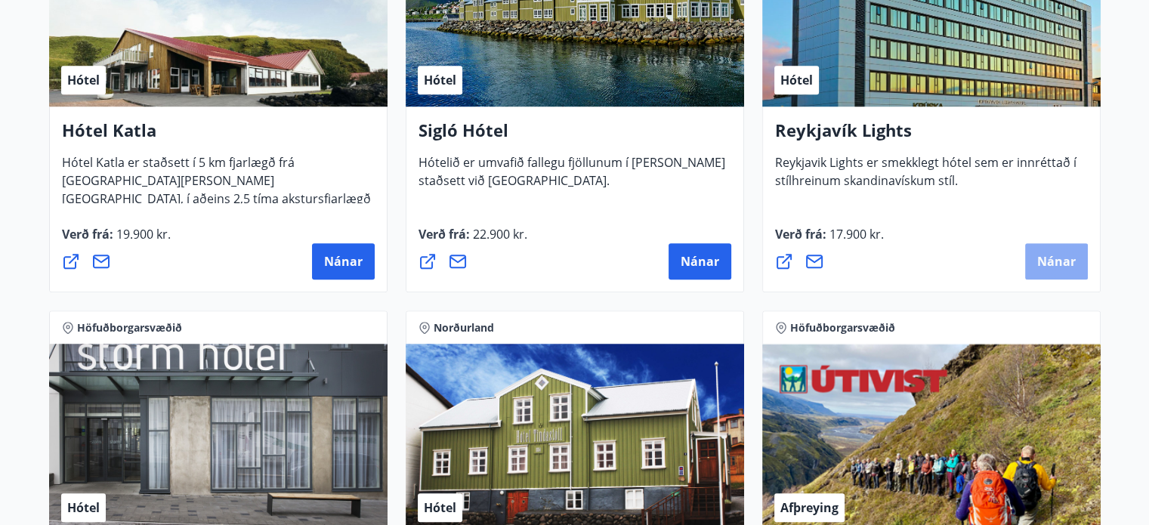
click at [1049, 248] on button "Nánar" at bounding box center [1056, 261] width 63 height 36
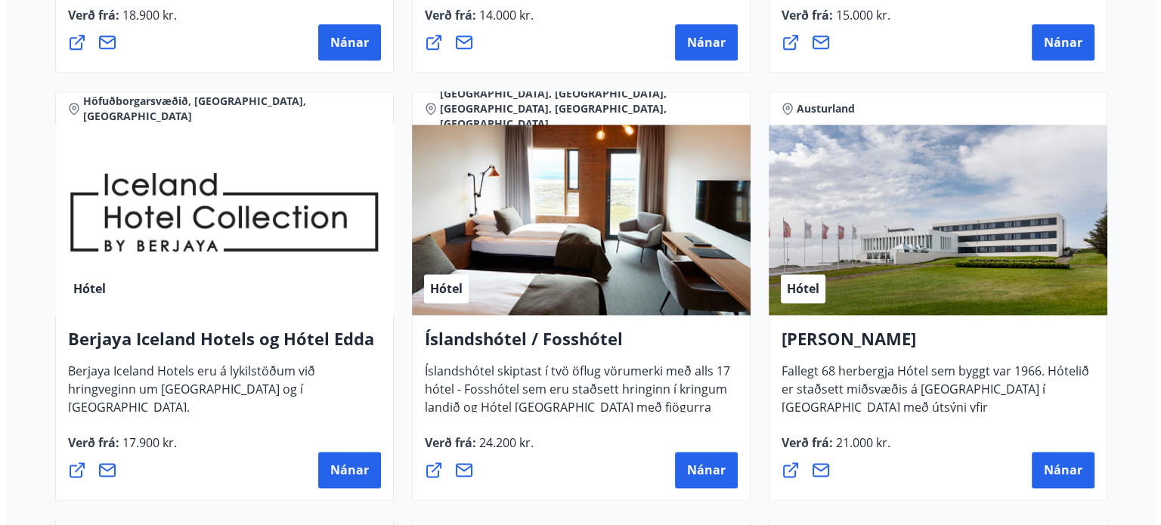
scroll to position [1912, 0]
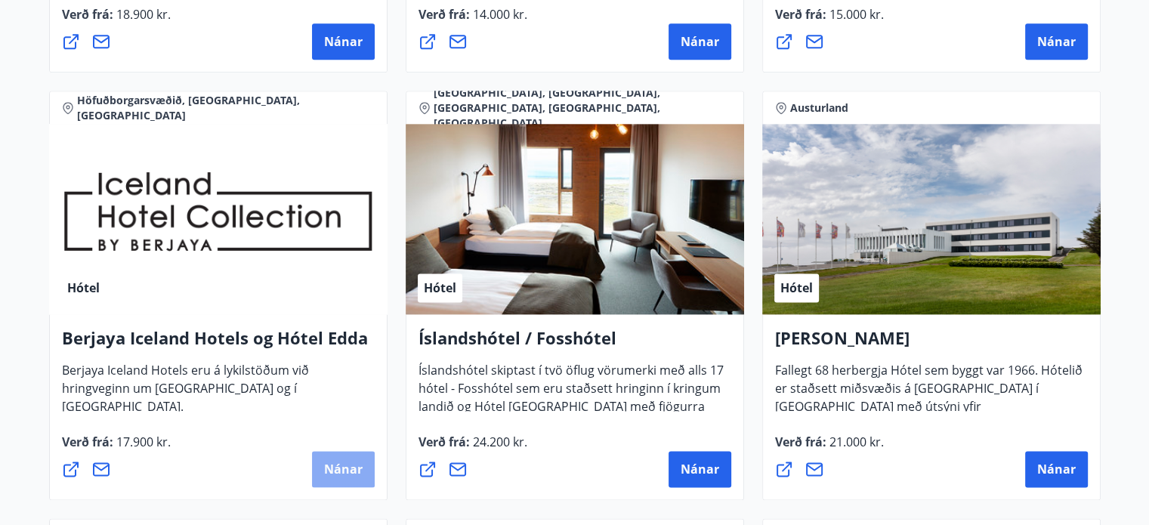
click at [345, 475] on span "Nánar" at bounding box center [343, 469] width 39 height 17
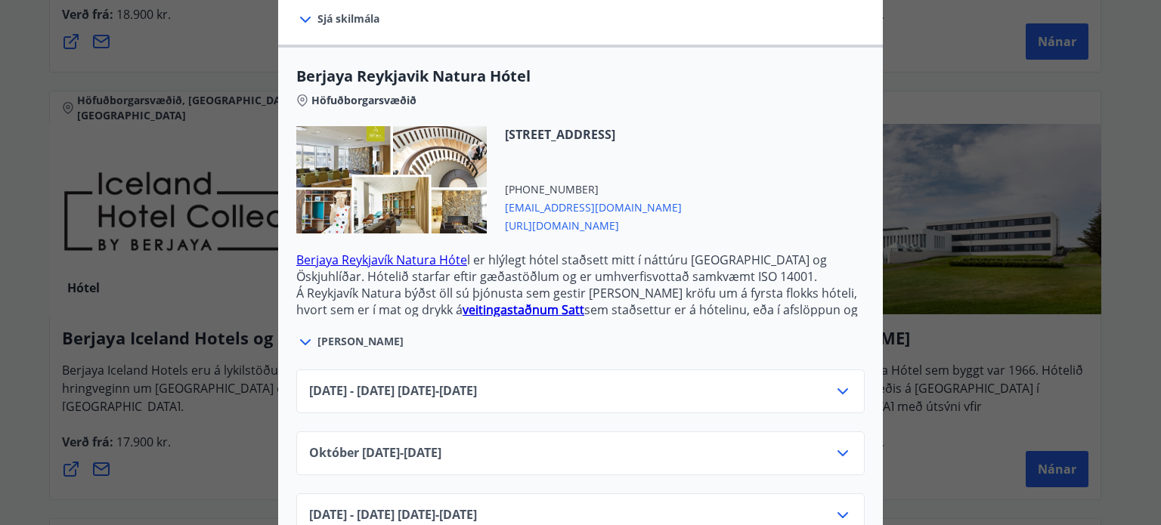
scroll to position [433, 0]
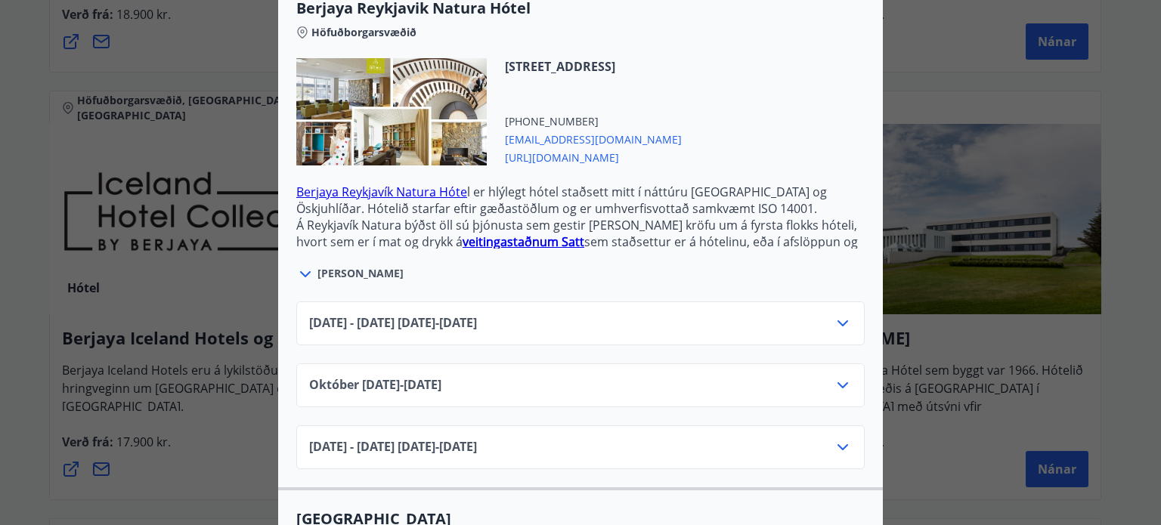
click at [825, 314] on div "[DATE] - [DATE] [DATE] - [DATE]" at bounding box center [580, 329] width 542 height 30
click at [840, 320] on icon at bounding box center [842, 323] width 11 height 6
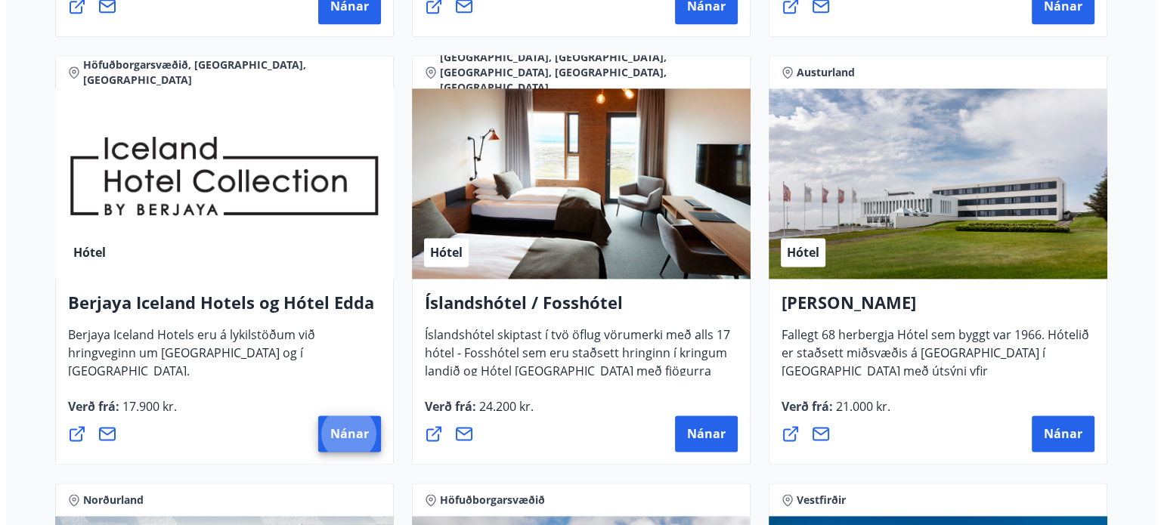
scroll to position [1949, 0]
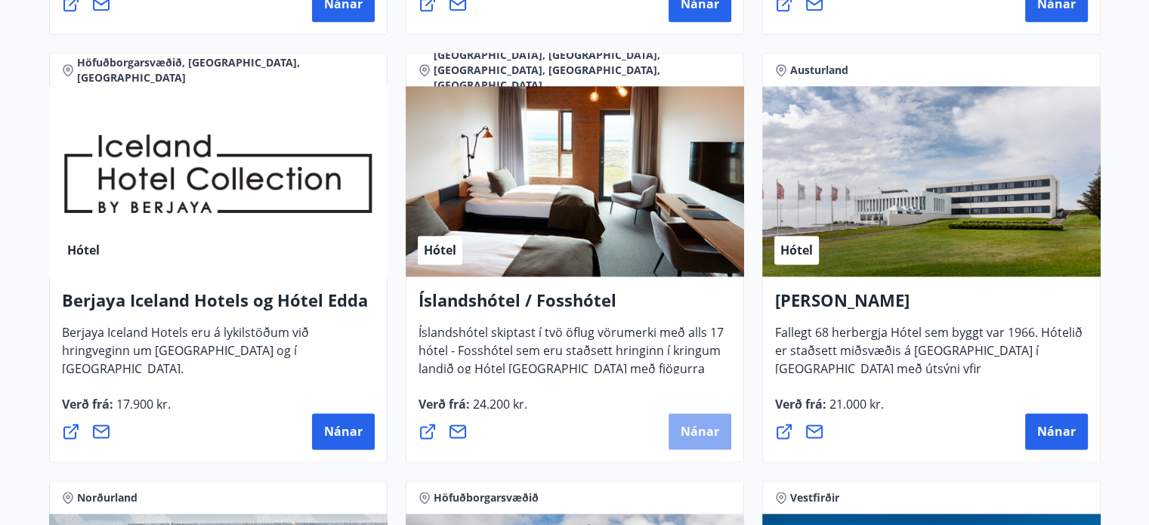
click at [707, 419] on button "Nánar" at bounding box center [700, 431] width 63 height 36
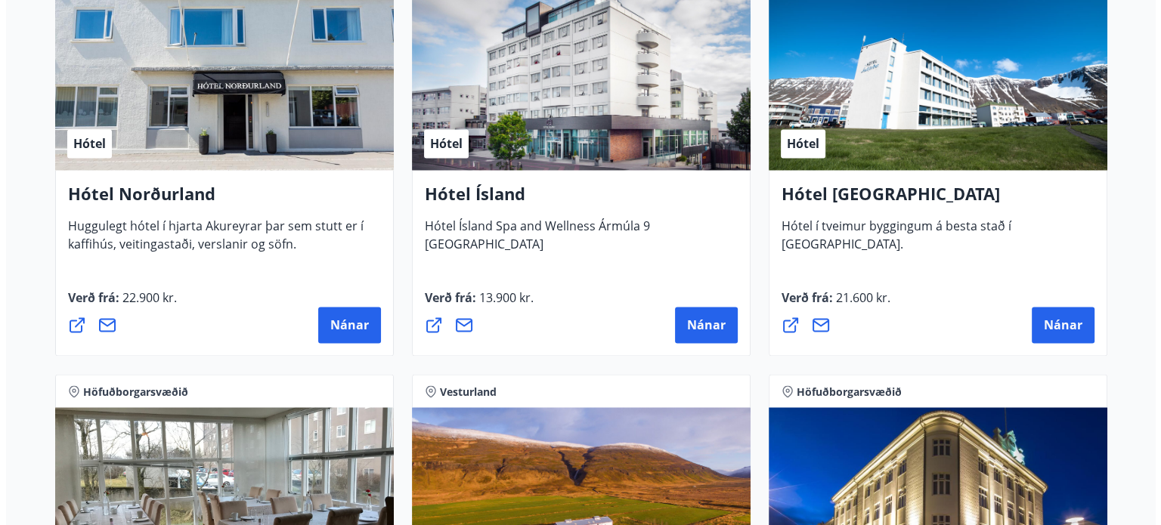
scroll to position [2455, 0]
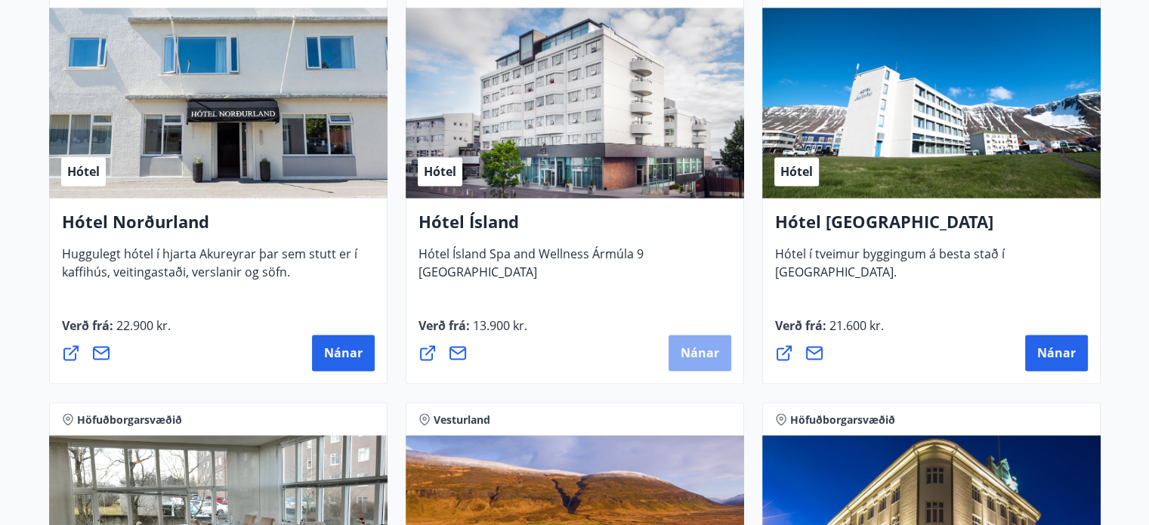
click at [694, 348] on span "Nánar" at bounding box center [700, 353] width 39 height 17
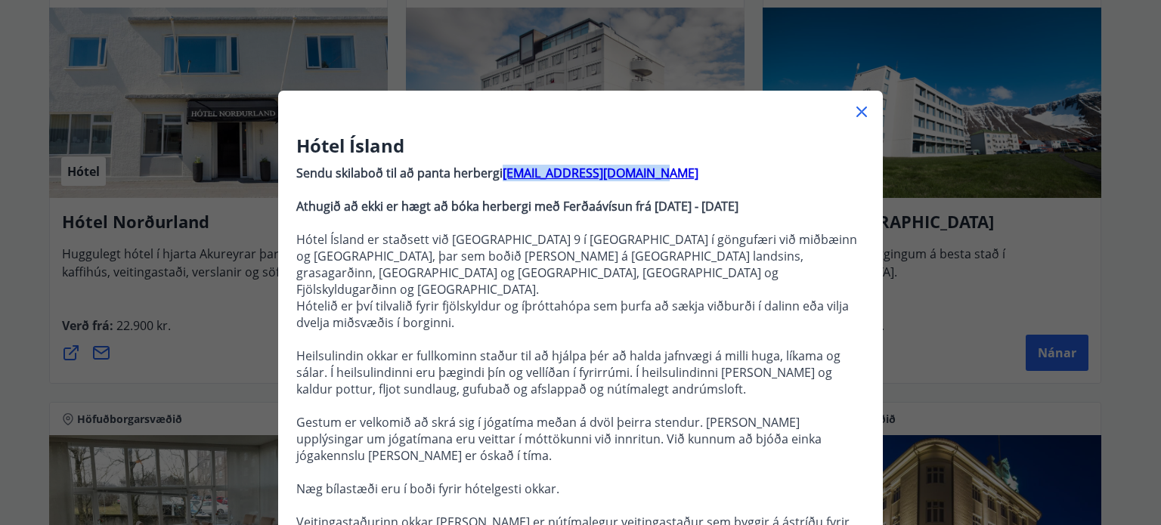
drag, startPoint x: 638, startPoint y: 175, endPoint x: 496, endPoint y: 176, distance: 142.0
click at [496, 176] on p "Sendu skilaboð til að panta herbergi [EMAIL_ADDRESS][DOMAIN_NAME]" at bounding box center [580, 173] width 568 height 17
copy strong "[EMAIL_ADDRESS][DOMAIN_NAME]"
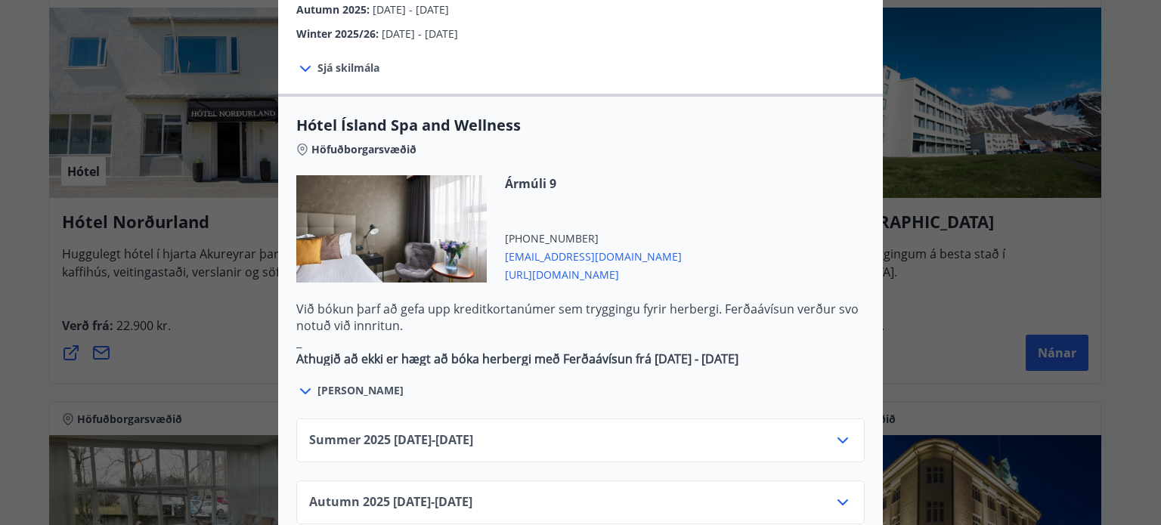
scroll to position [768, 0]
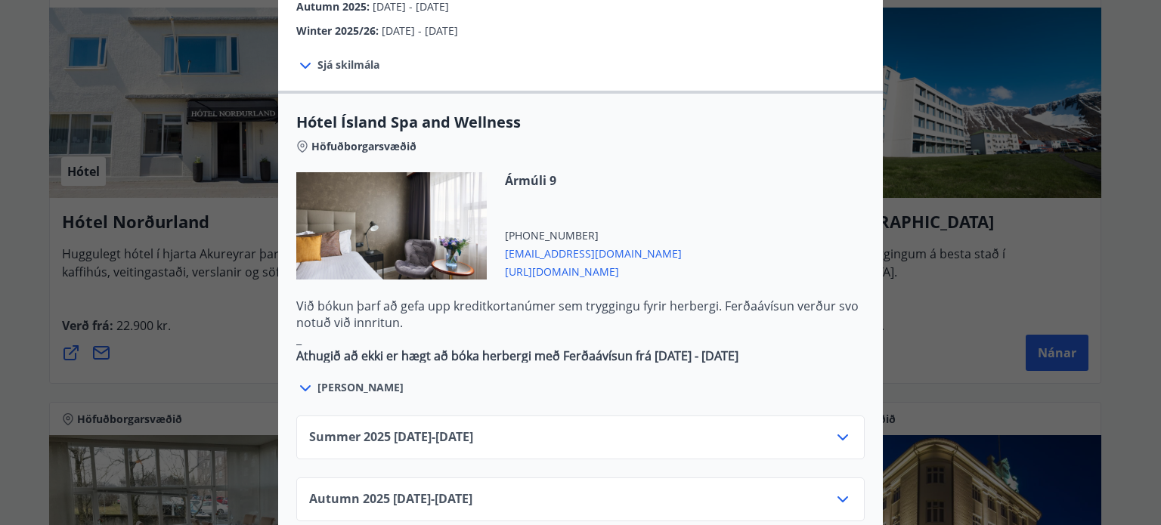
click at [836, 428] on icon at bounding box center [842, 437] width 18 height 18
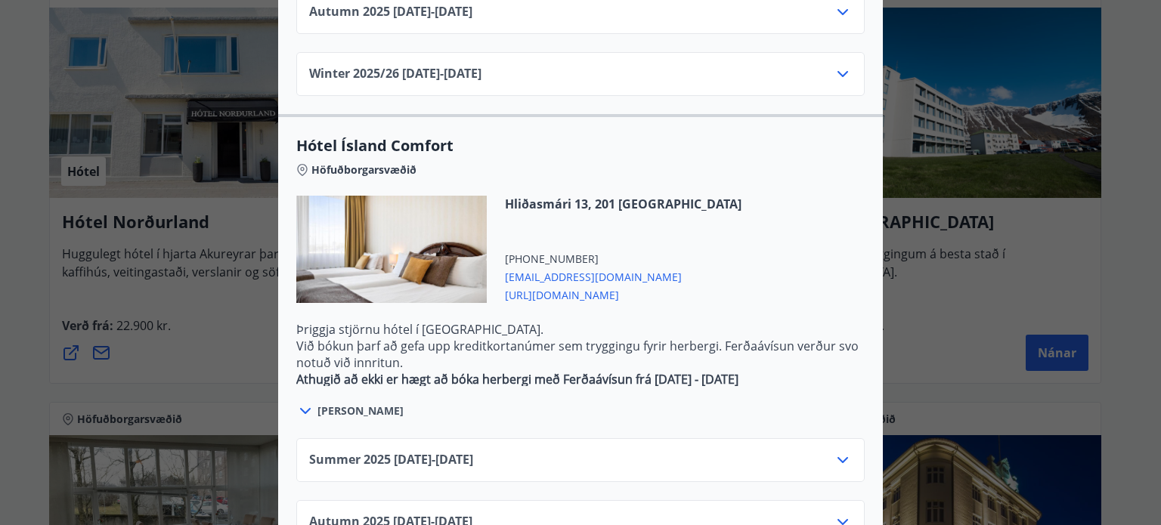
scroll to position [1538, 0]
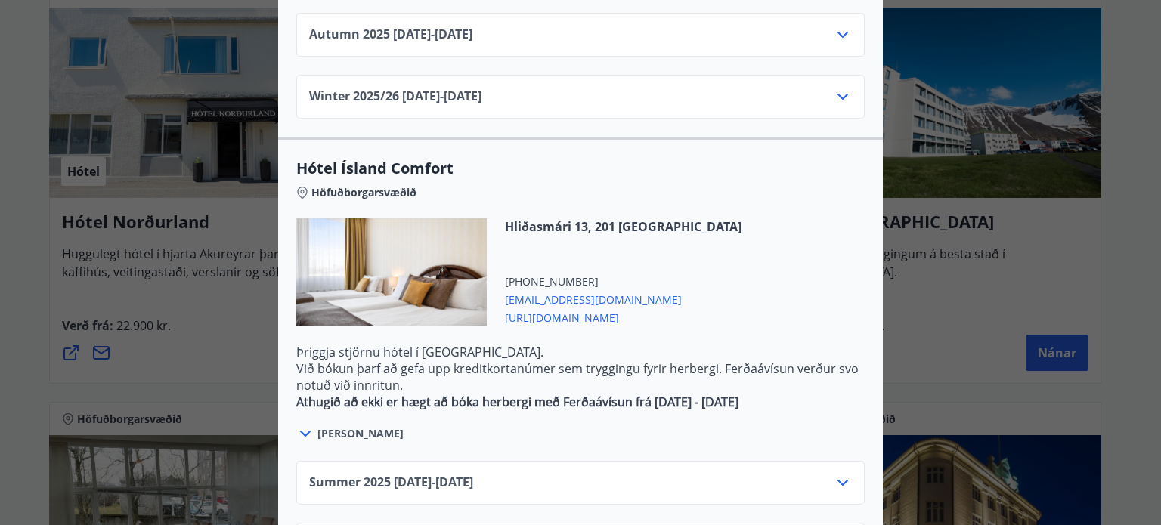
click at [841, 480] on icon at bounding box center [842, 483] width 11 height 6
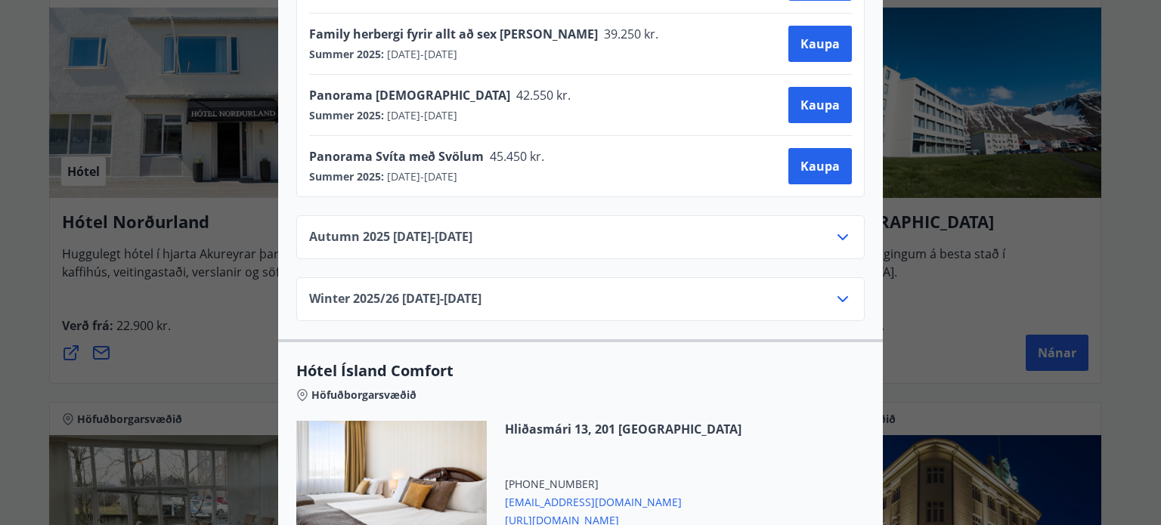
scroll to position [1334, 0]
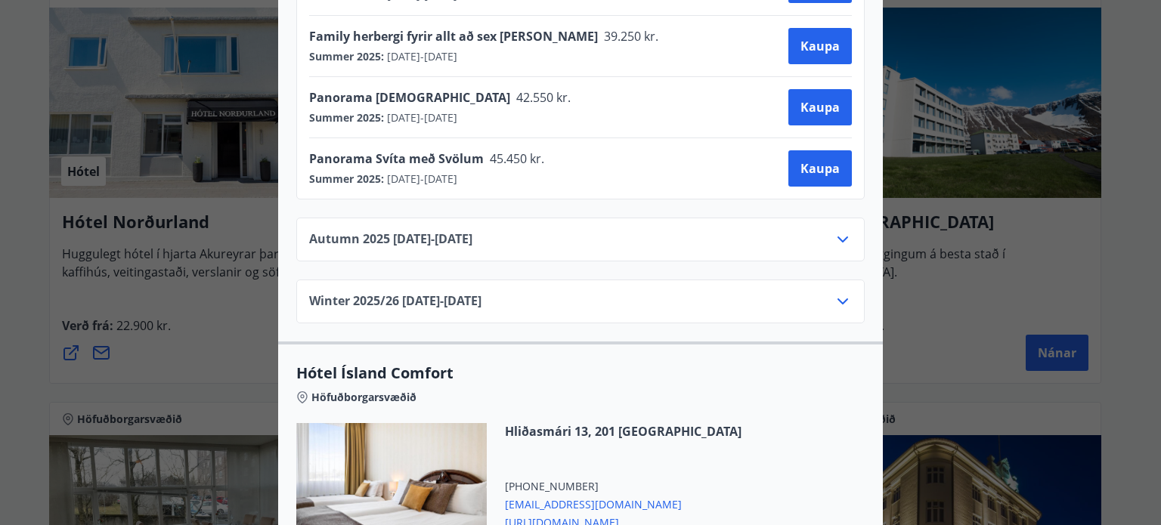
click at [742, 384] on div "Höfuðborgarsvæðið" at bounding box center [580, 394] width 568 height 21
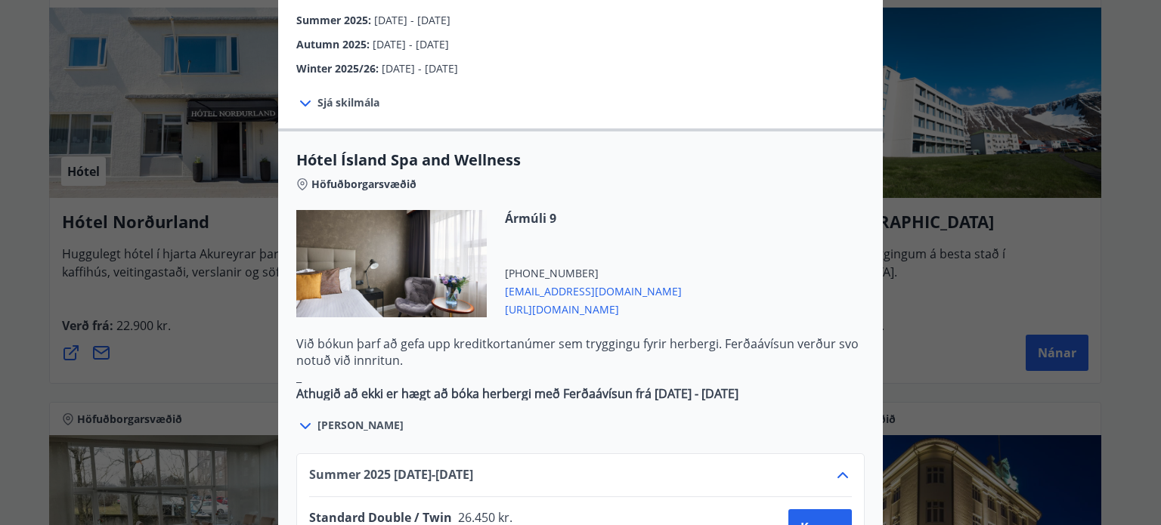
scroll to position [712, 0]
